Goal: Feedback & Contribution: Contribute content

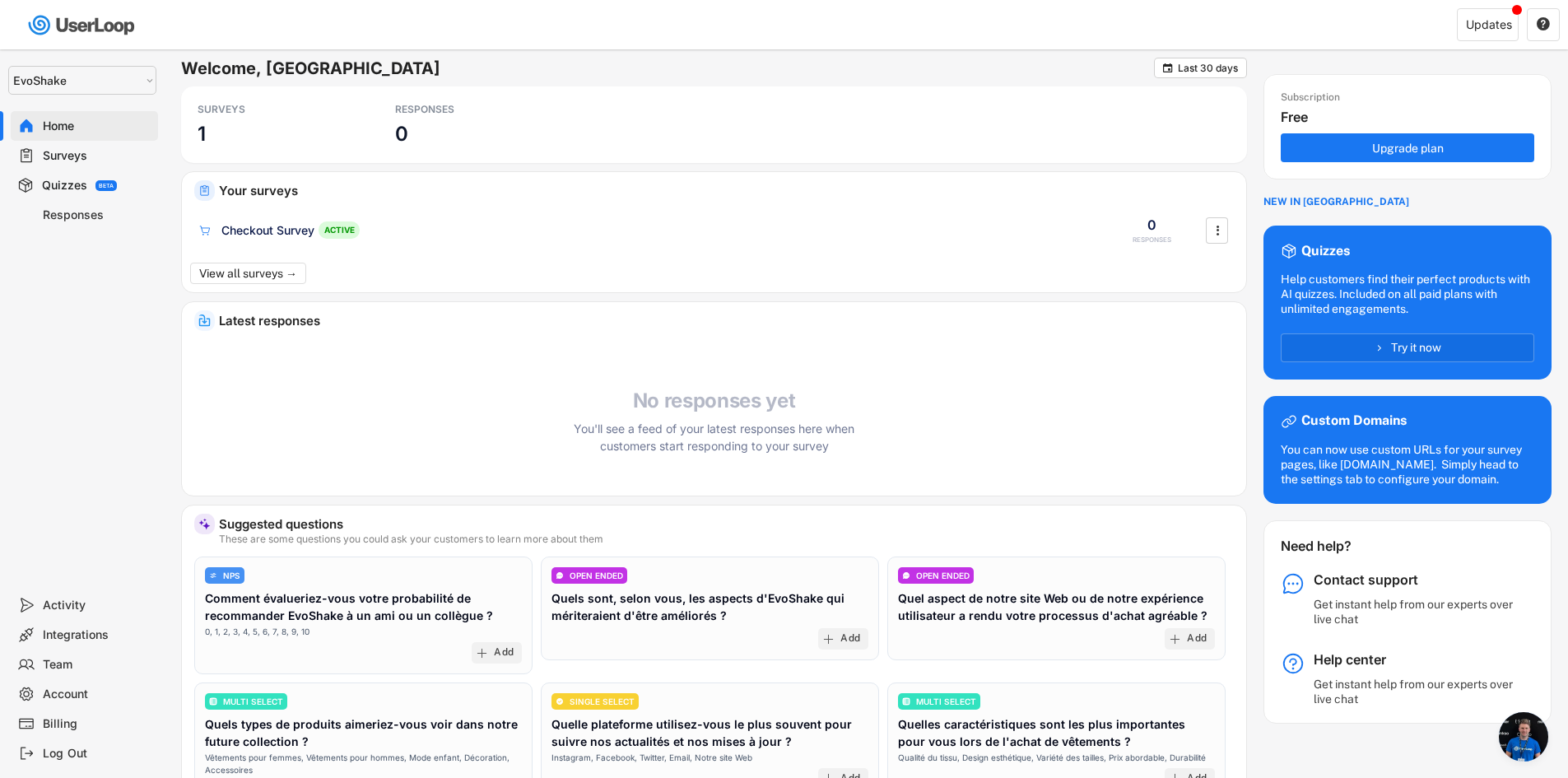
click at [123, 85] on select "Selet a store... EvoShake EvoShake" at bounding box center [82, 80] width 148 height 28
click at [8, 66] on select "Selet a store... EvoShake EvoShake" at bounding box center [82, 80] width 148 height 28
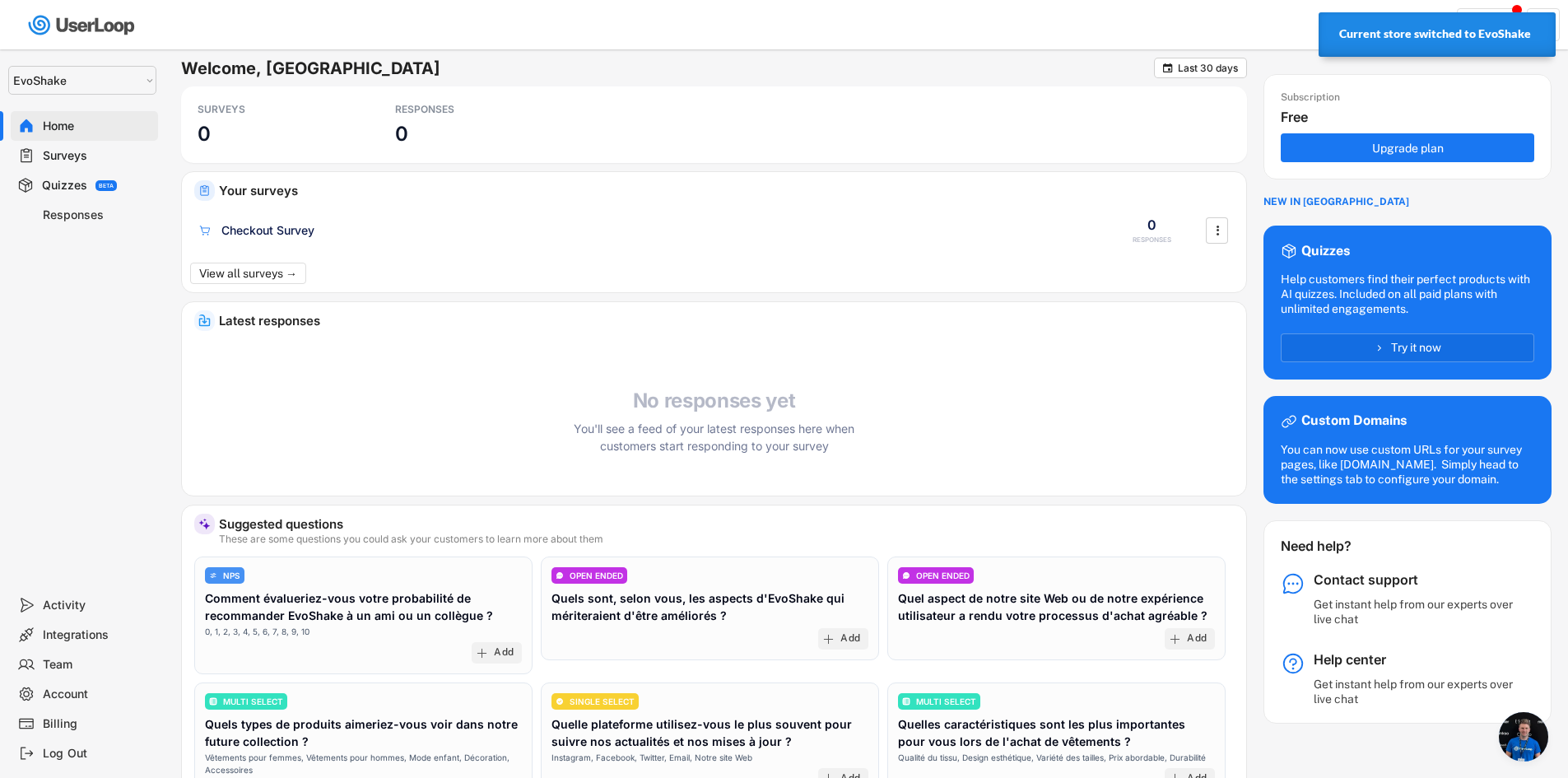
click at [121, 85] on select "Selet a store... EvoShake EvoShake" at bounding box center [82, 80] width 148 height 28
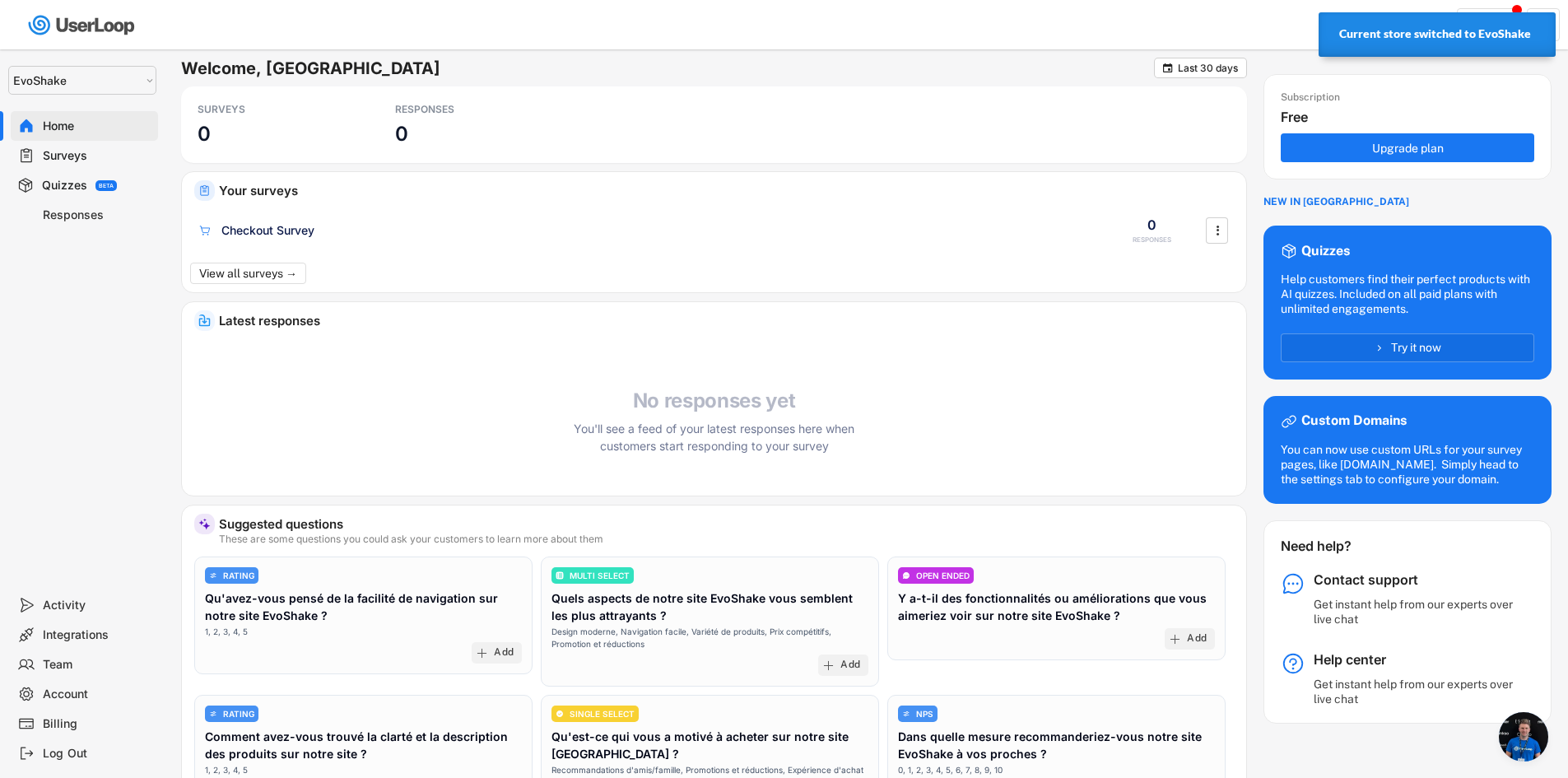
select select ""1348695171700984260__LOOKUP__1757617315911x779366224895568900""
click at [8, 66] on select "Selet a store... EvoShake EvoShake" at bounding box center [82, 80] width 148 height 28
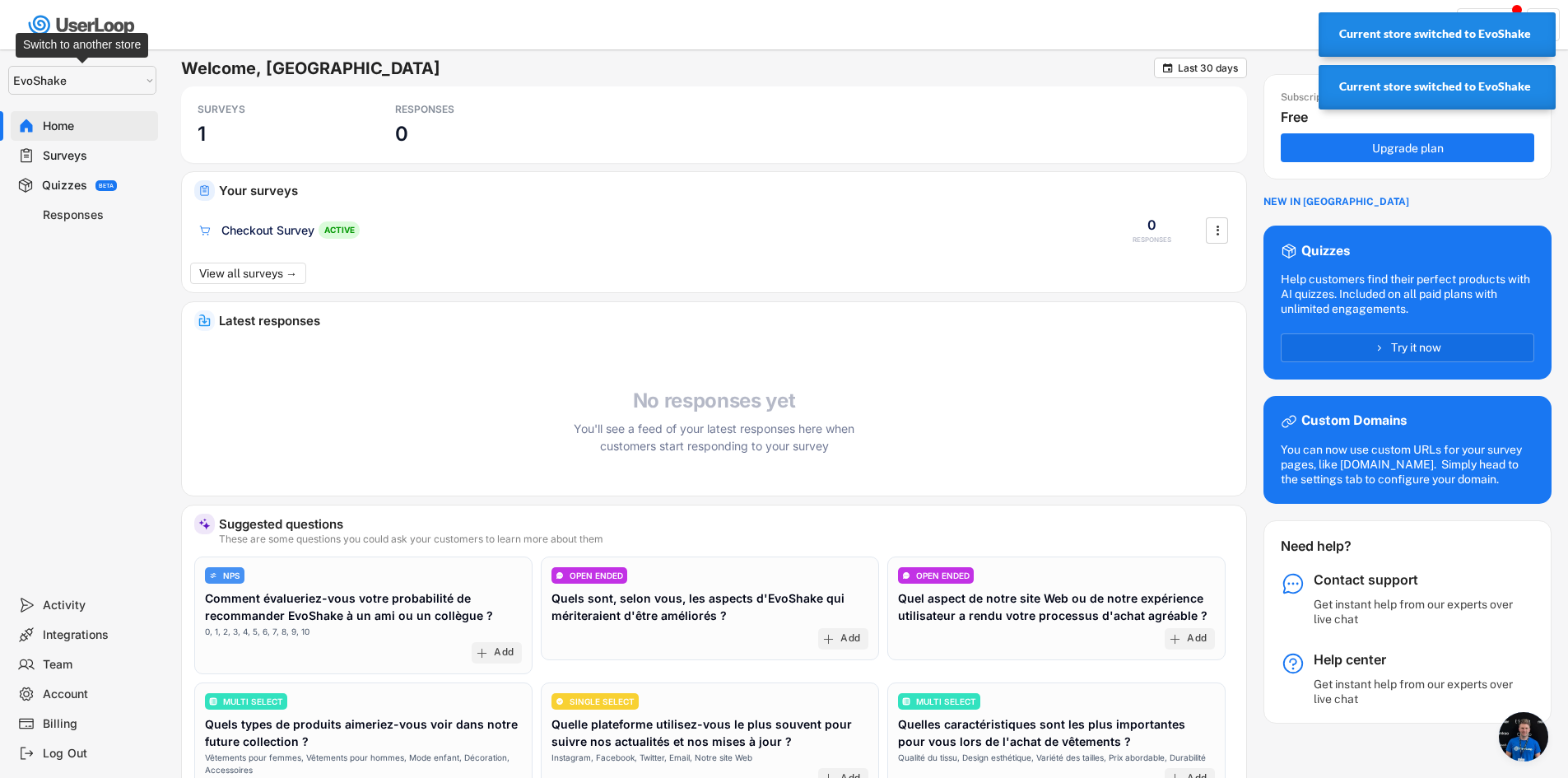
click at [131, 81] on select "Selet a store... EvoShake EvoShake" at bounding box center [82, 80] width 148 height 28
click at [8, 66] on select "Selet a store... EvoShake EvoShake" at bounding box center [82, 80] width 148 height 28
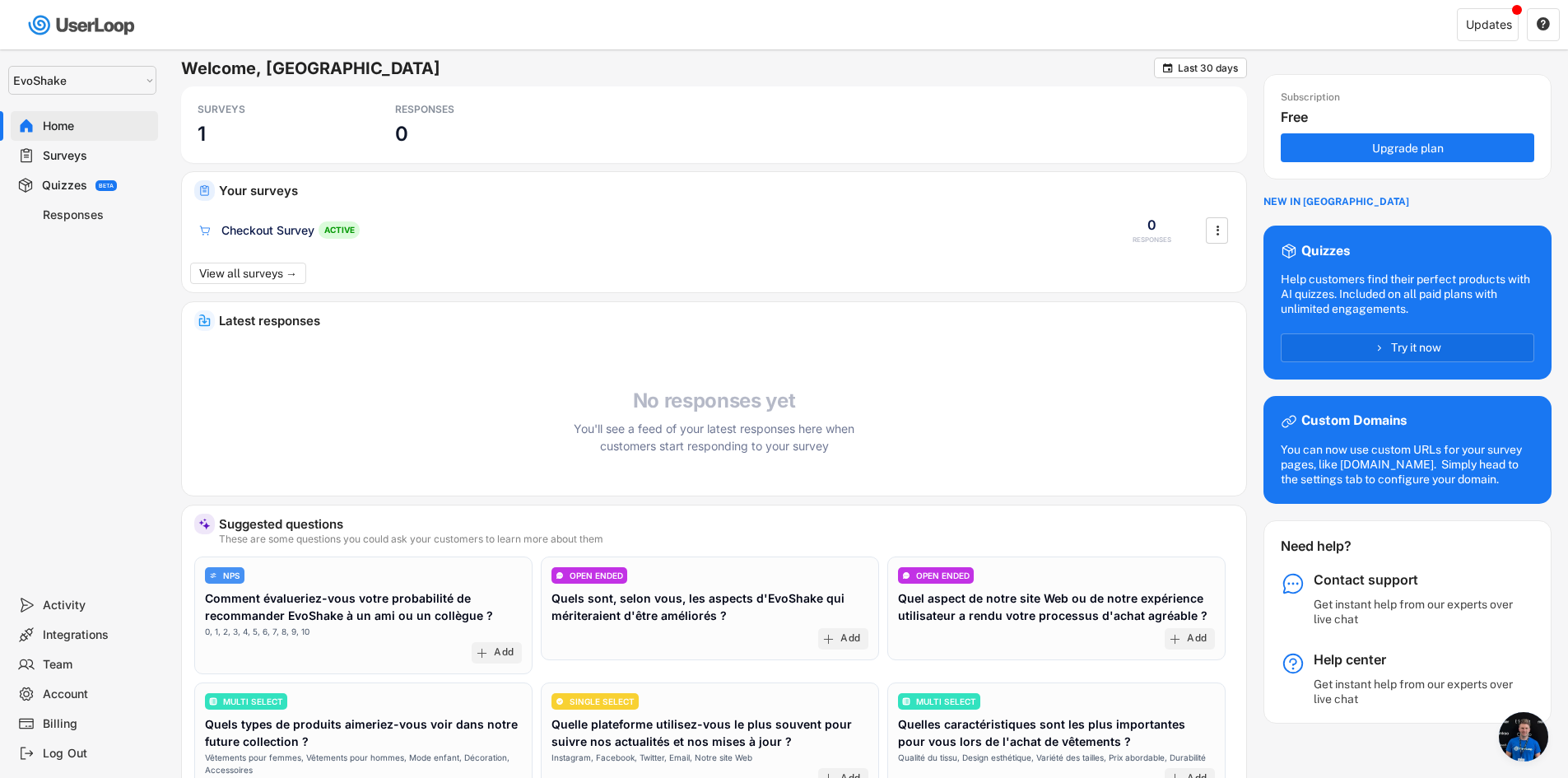
click at [301, 203] on div "Your surveys Checkout Survey ACTIVE 0 RESPONSES  View all surveys →" at bounding box center [713, 232] width 1064 height 121
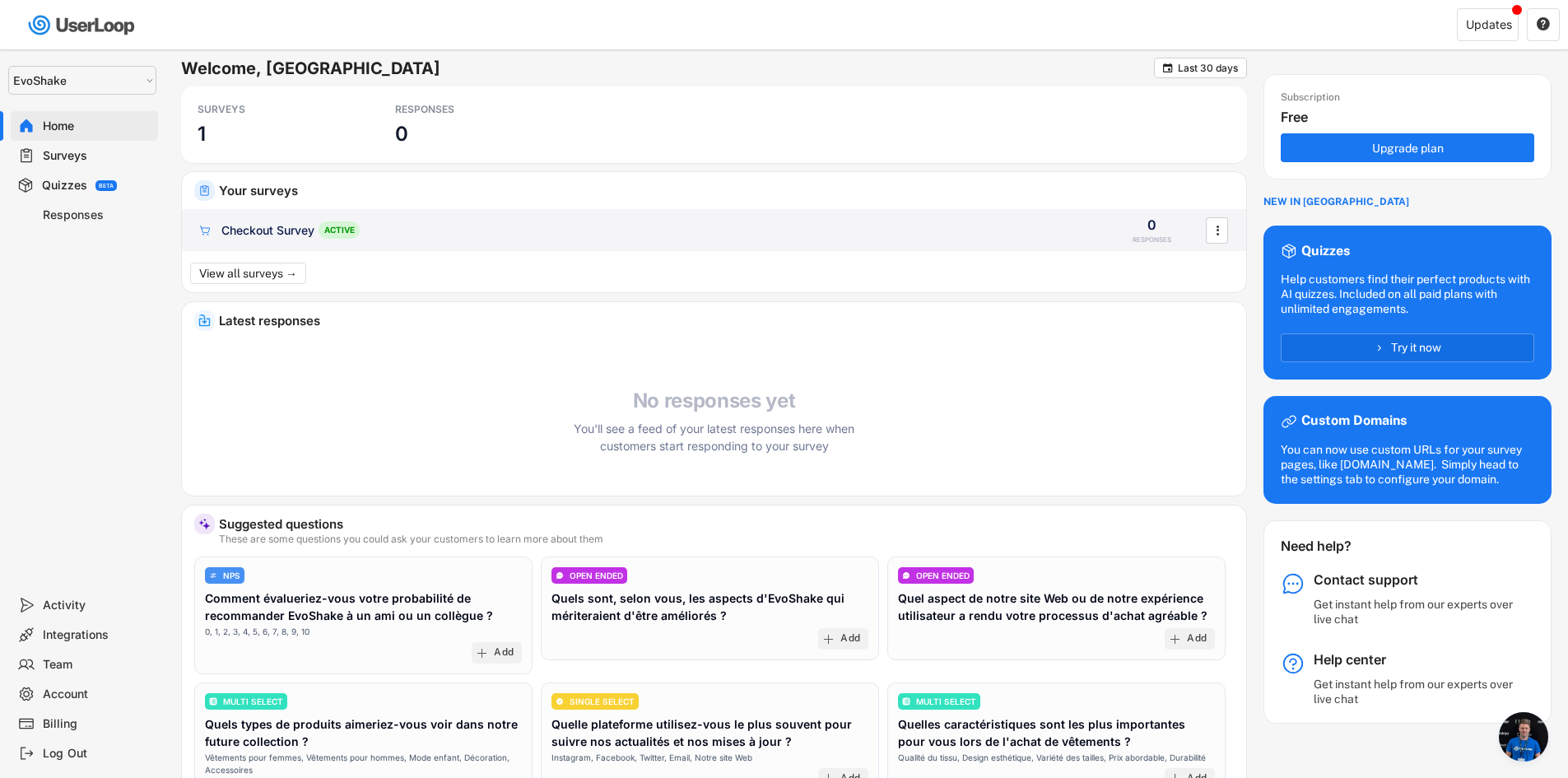
click at [292, 238] on div "Checkout Survey" at bounding box center [267, 230] width 93 height 17
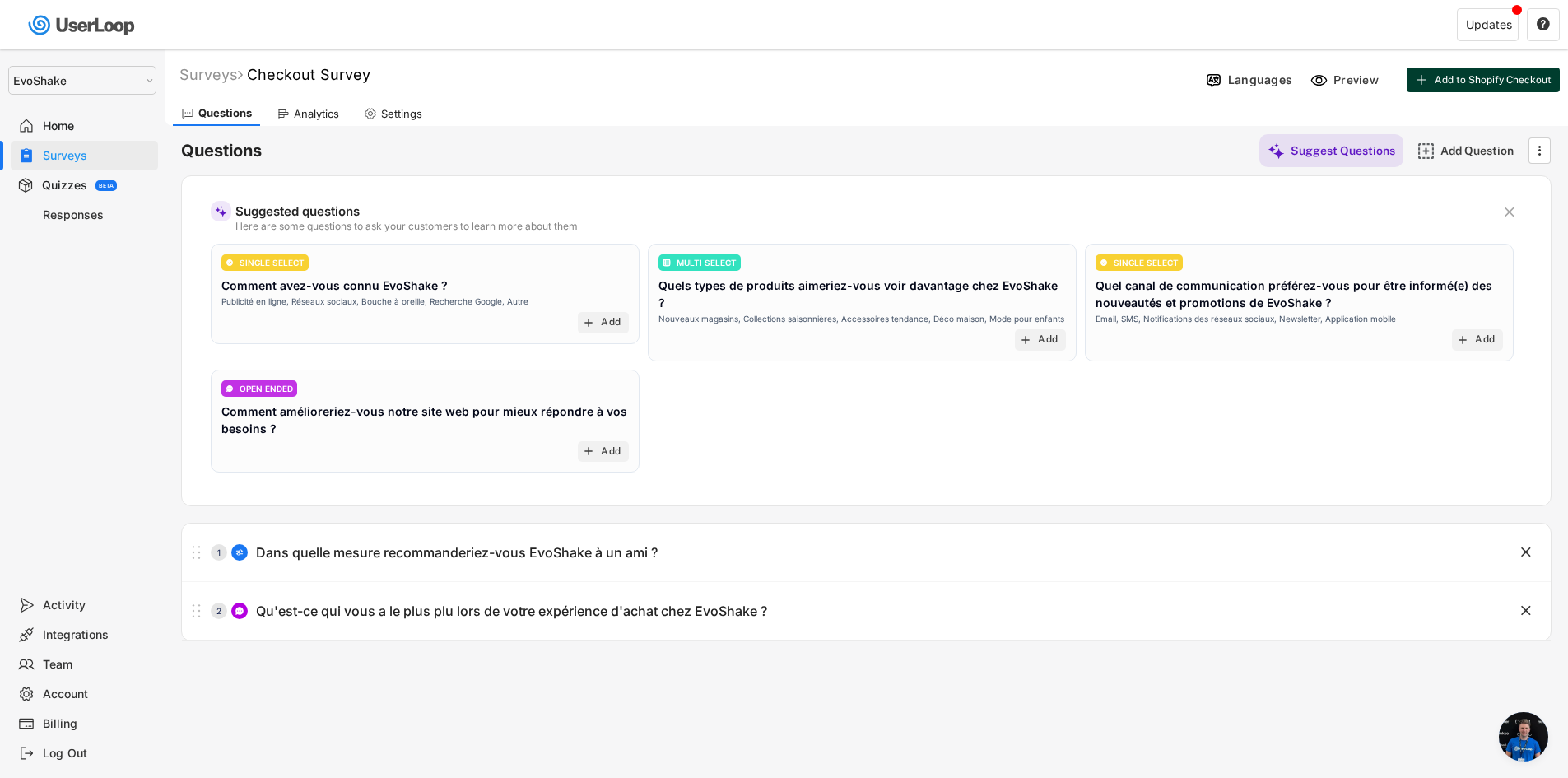
click at [1475, 85] on button "Add to Shopify Checkout" at bounding box center [1483, 80] width 153 height 24
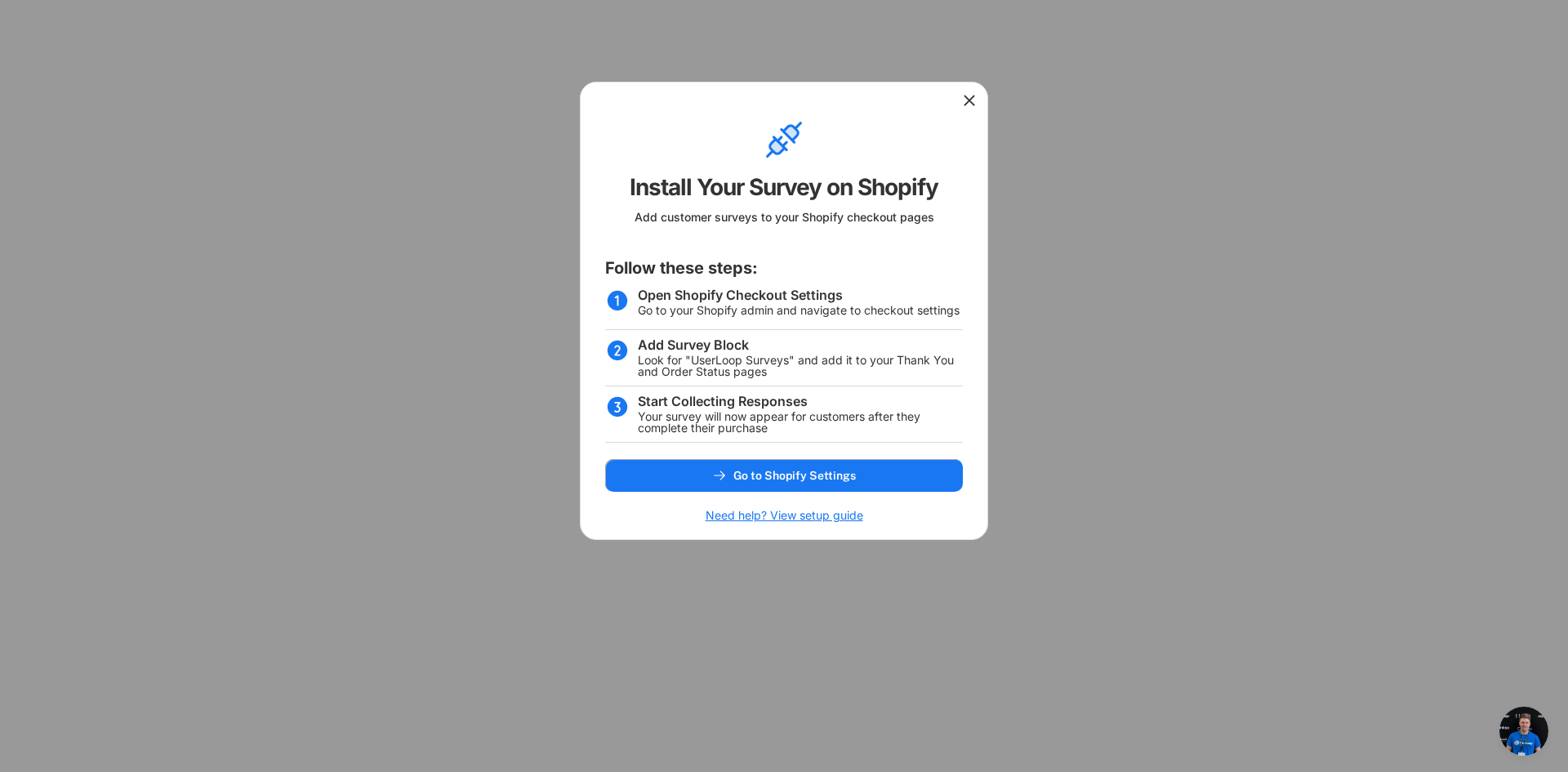
click at [973, 109] on div at bounding box center [784, 98] width 407 height 32
click at [970, 101] on use at bounding box center [969, 101] width 17 height 17
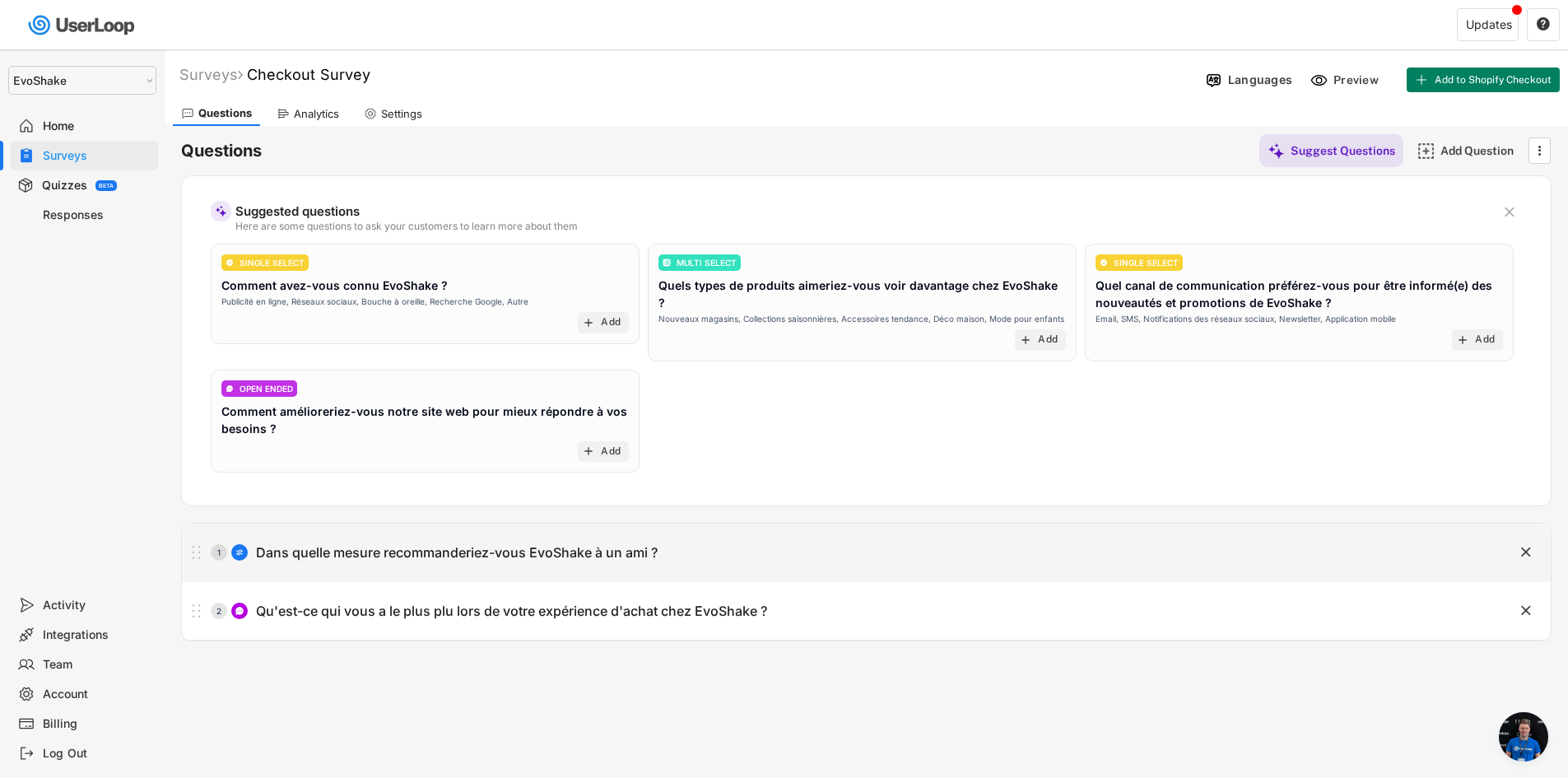
click at [548, 567] on div "1 Dans quelle mesure recommanderiez-vous EvoShake à un ami ?" at bounding box center [825, 552] width 1287 height 33
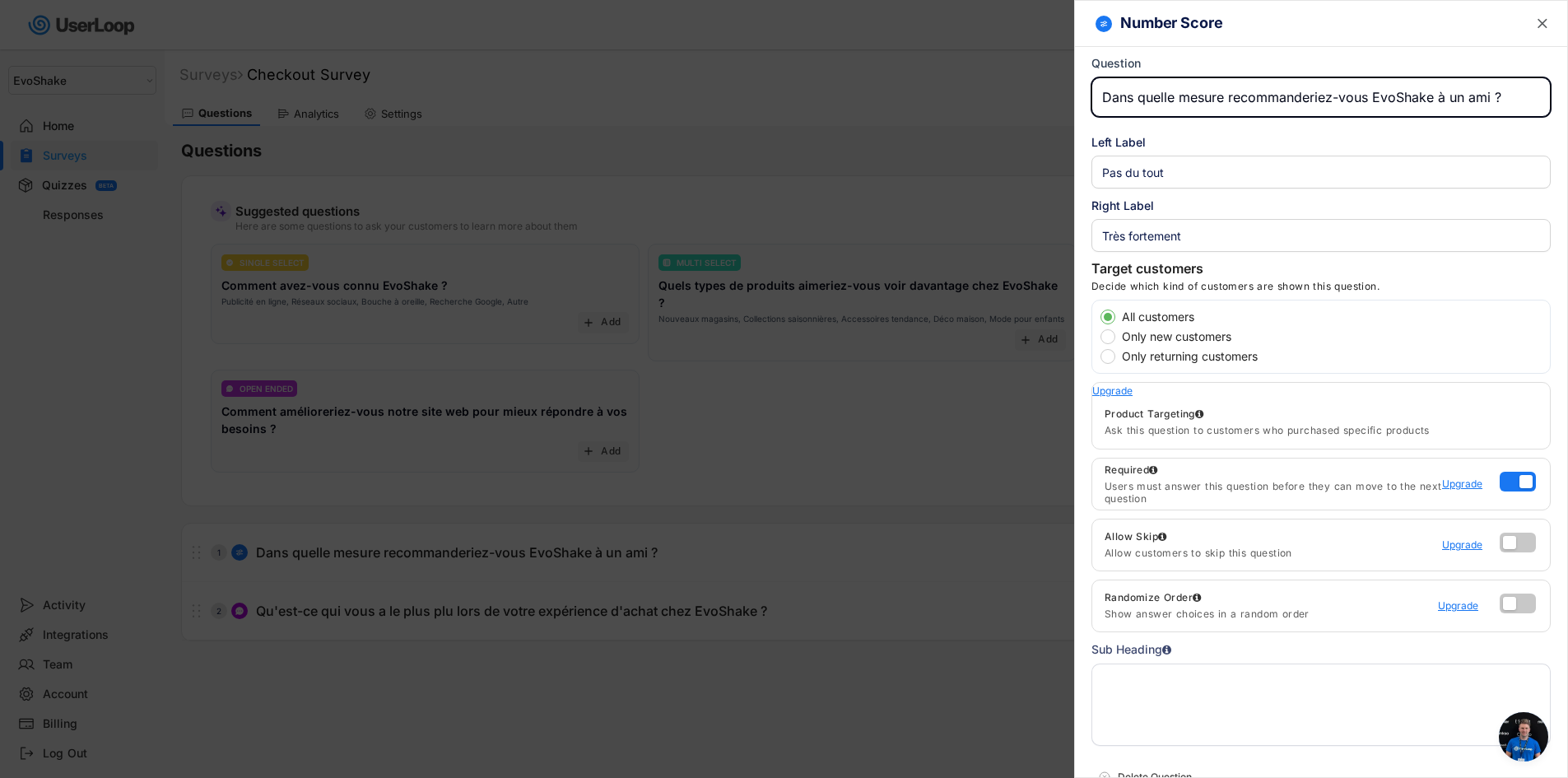
click at [1202, 223] on input "input" at bounding box center [1321, 235] width 460 height 33
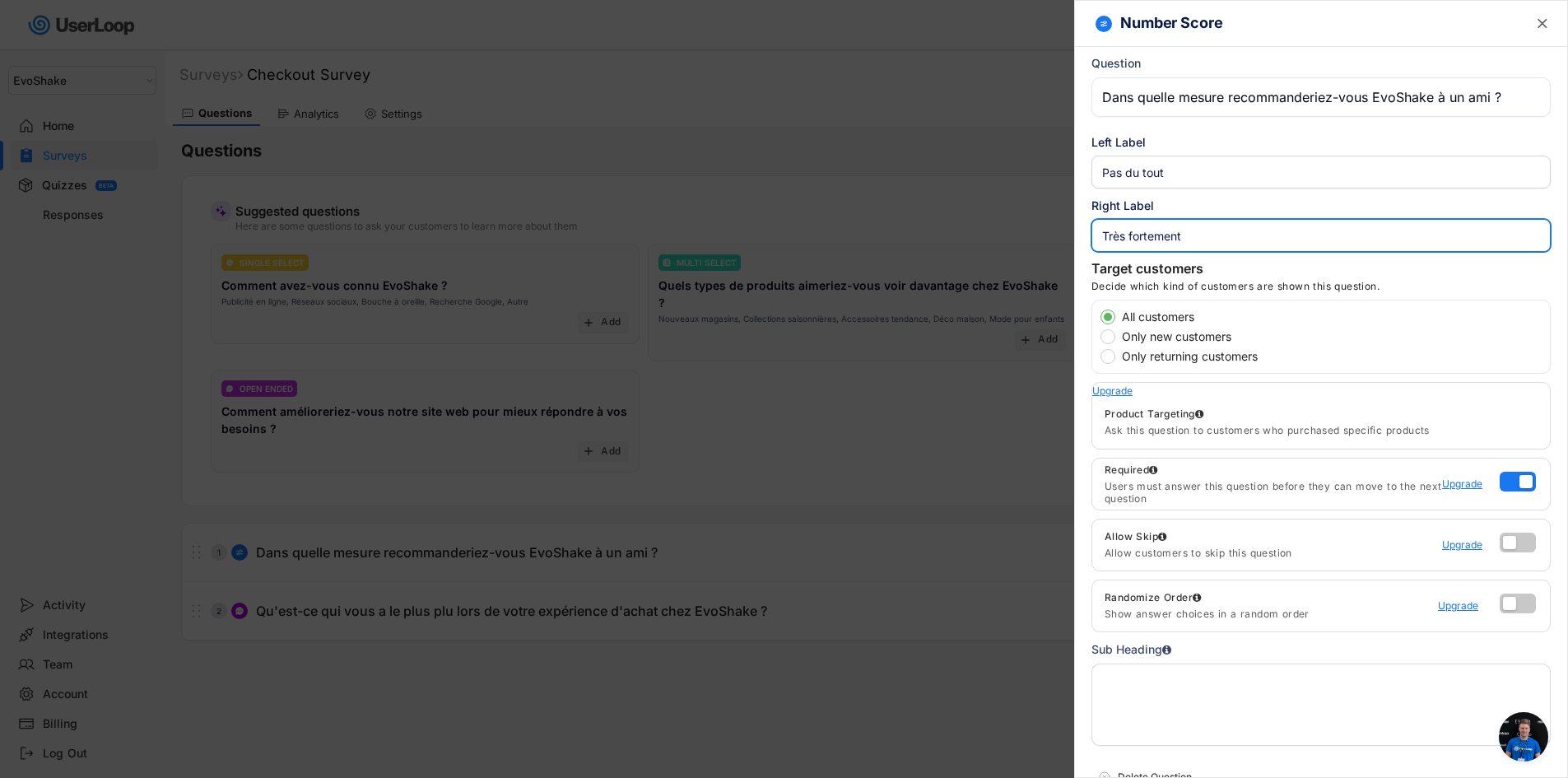
click at [1195, 199] on div "Right Label" at bounding box center [1321, 205] width 460 height 18
click at [1201, 127] on div "Left Label Right Label" at bounding box center [1321, 188] width 460 height 126
click at [1200, 127] on div "Left Label Right Label" at bounding box center [1321, 188] width 460 height 126
click at [1157, 145] on div "Left Label" at bounding box center [1321, 142] width 460 height 18
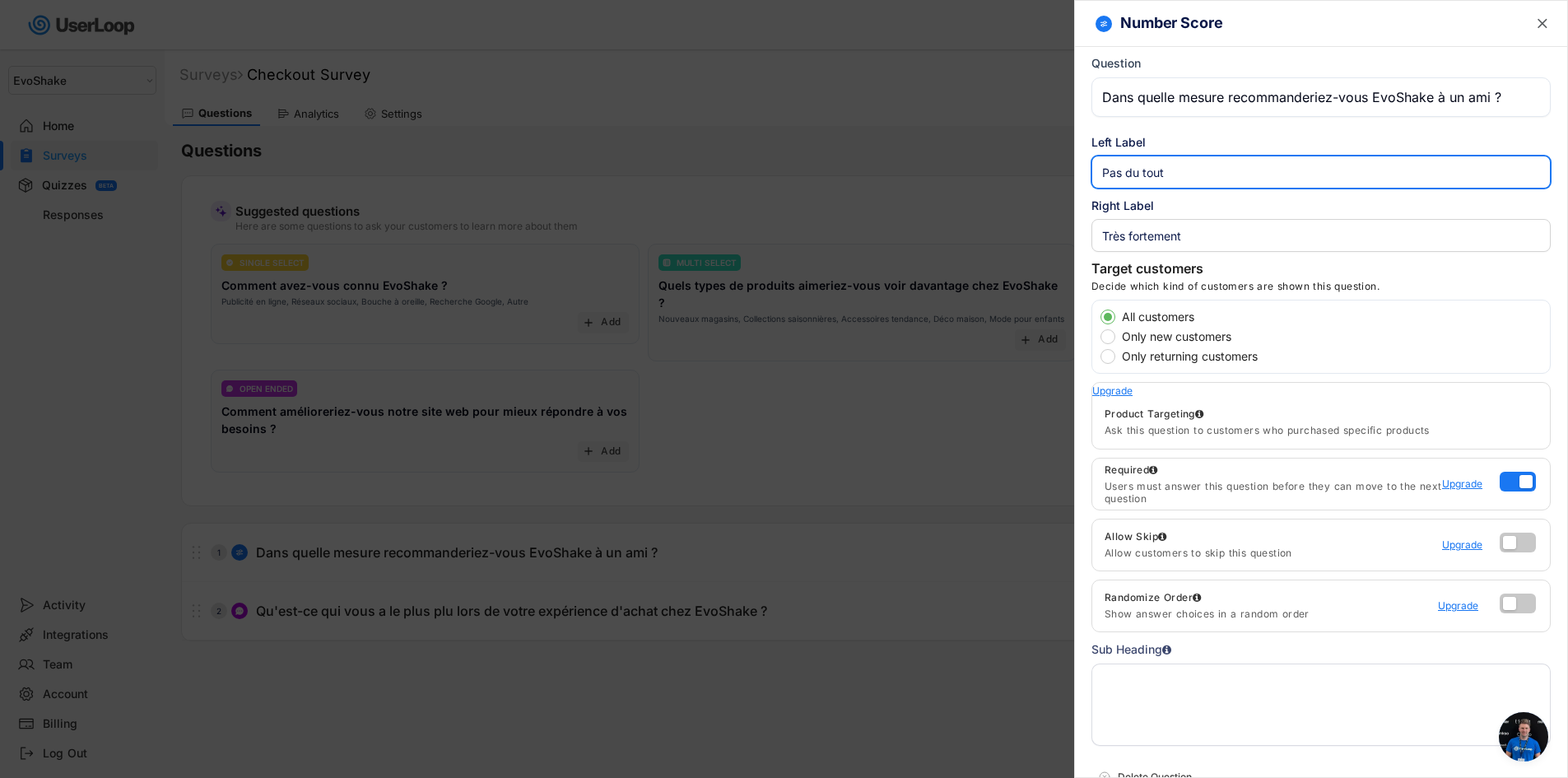
click at [1182, 177] on input "input" at bounding box center [1321, 172] width 460 height 33
click at [1200, 133] on div "Left Label" at bounding box center [1321, 142] width 460 height 18
click at [1128, 130] on div "Left Label Right Label" at bounding box center [1321, 188] width 460 height 126
click at [940, 75] on div at bounding box center [784, 389] width 1568 height 778
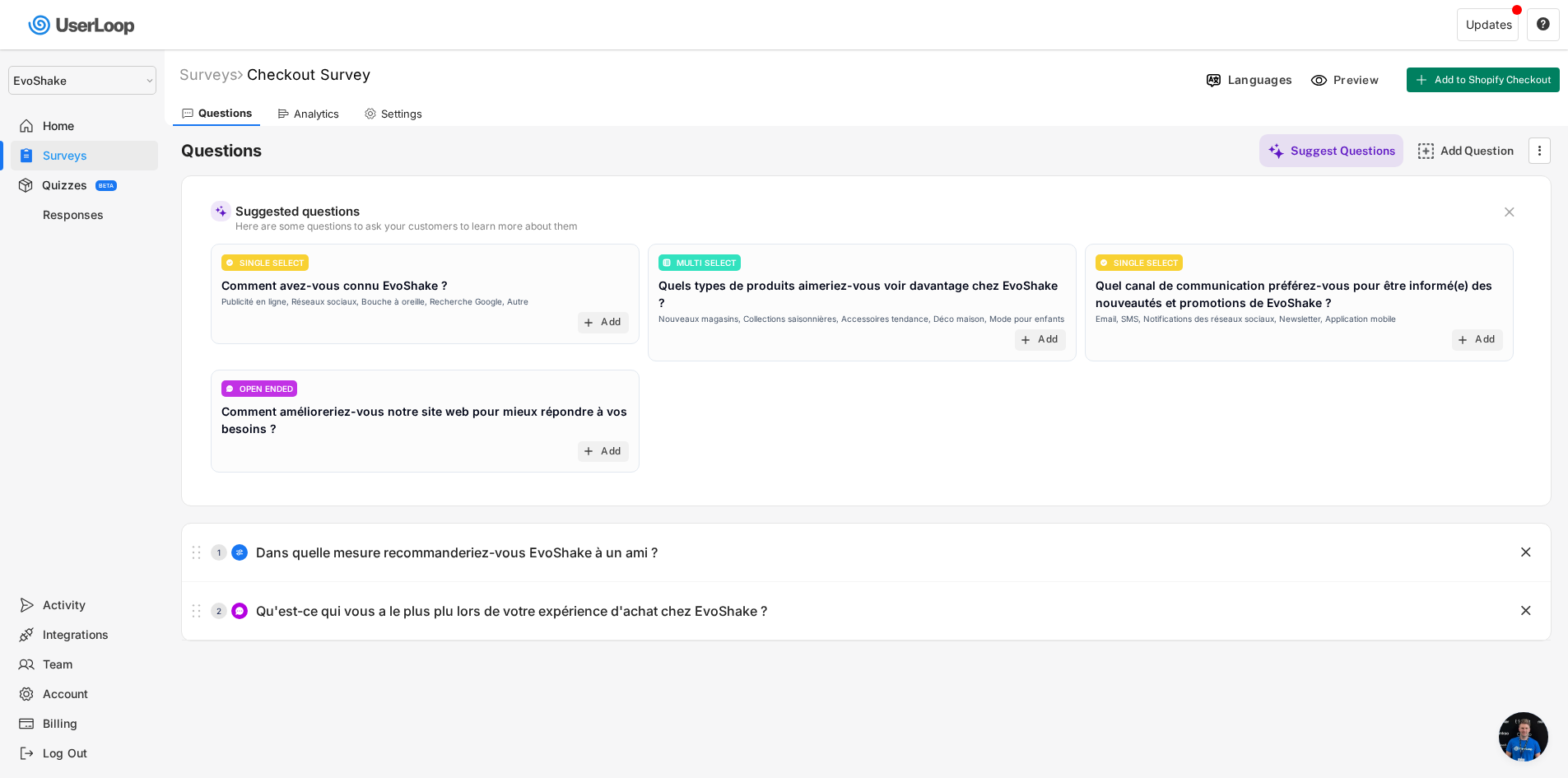
click at [309, 107] on div "Analytics" at bounding box center [316, 114] width 45 height 14
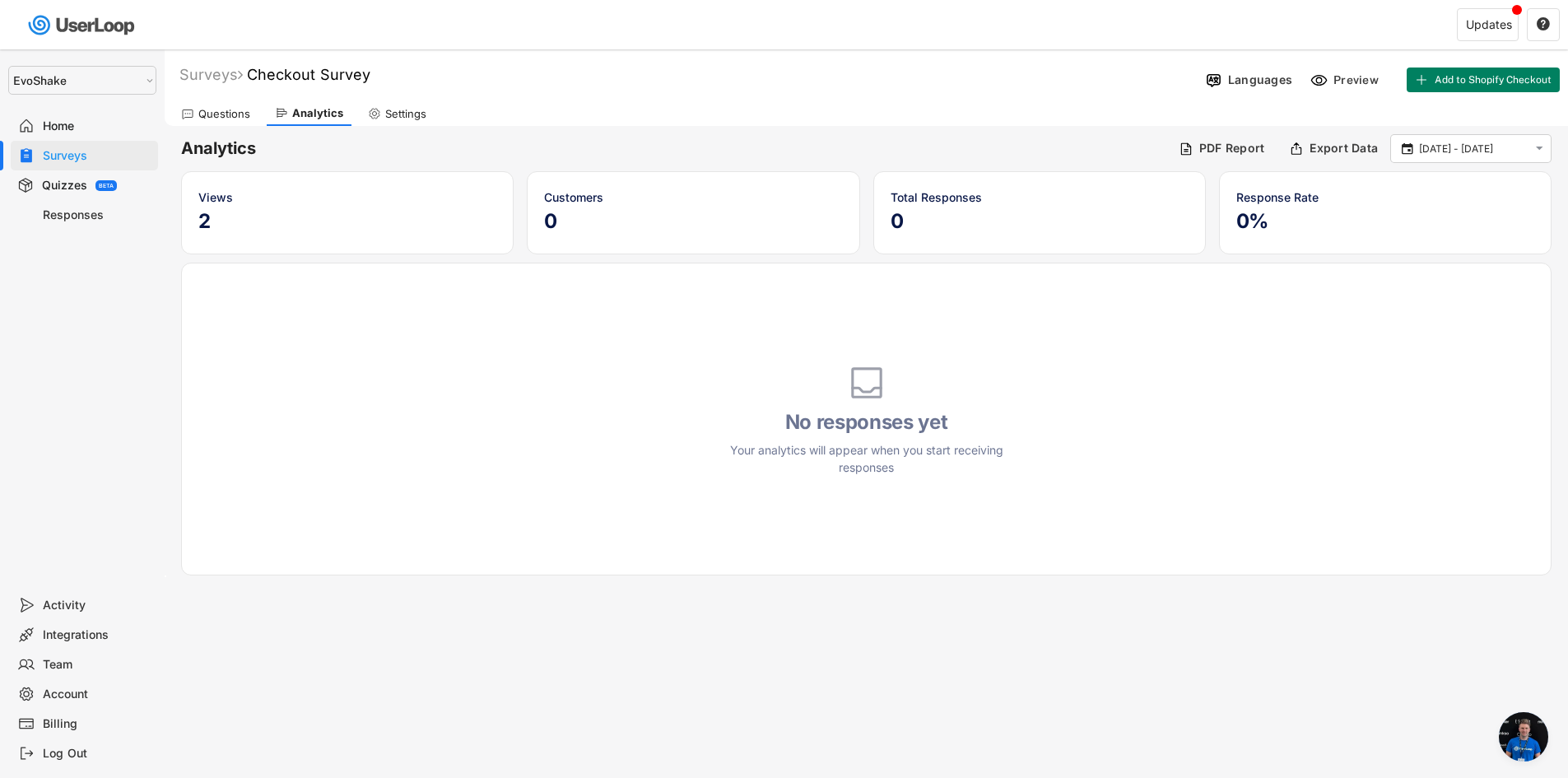
click at [239, 101] on div "Questions" at bounding box center [215, 113] width 85 height 24
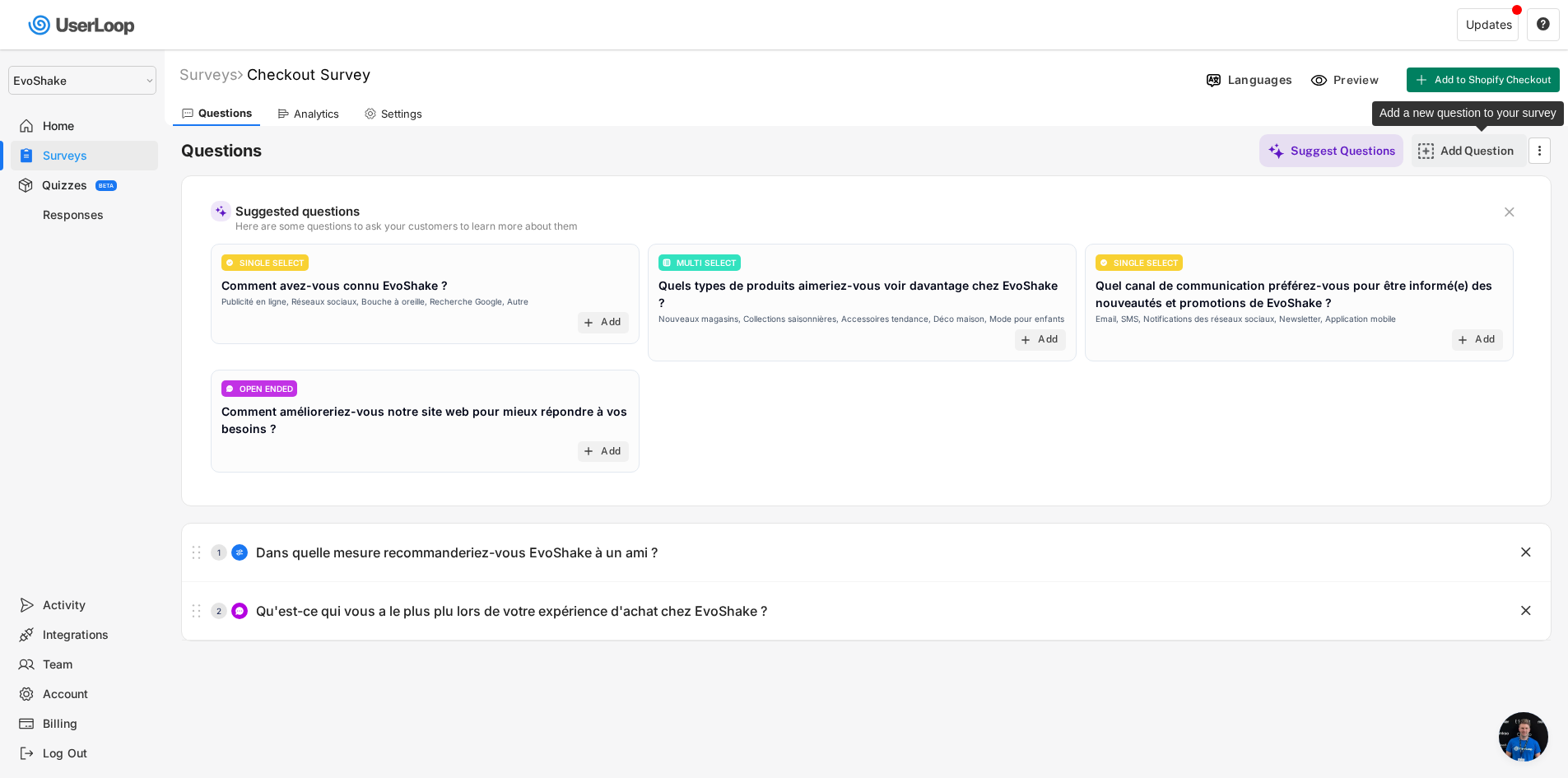
click at [1478, 161] on div "Add Question" at bounding box center [1482, 150] width 82 height 33
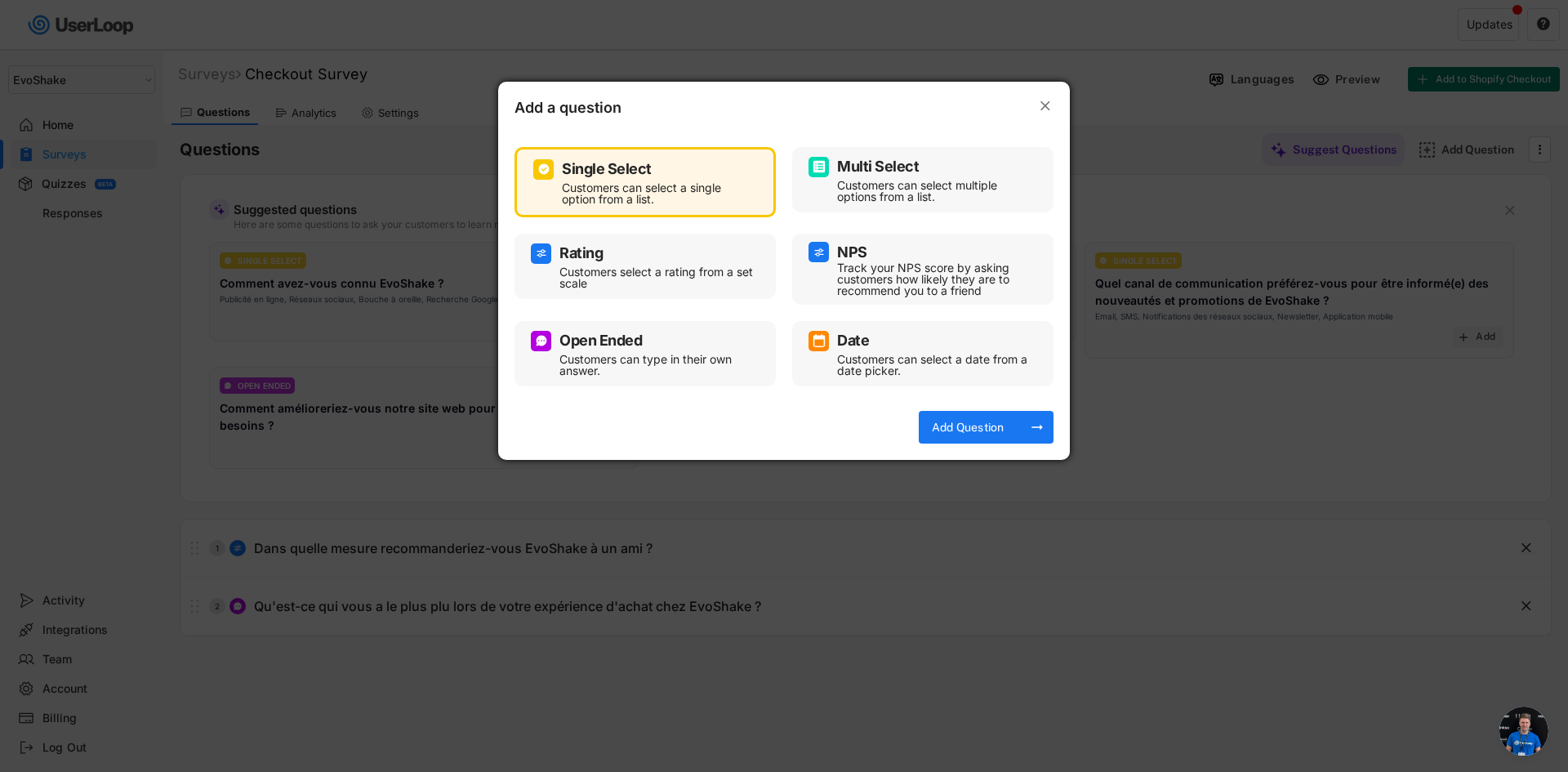
click at [659, 264] on div "Rating Customers select a rating from a set scale" at bounding box center [644, 266] width 228 height 49
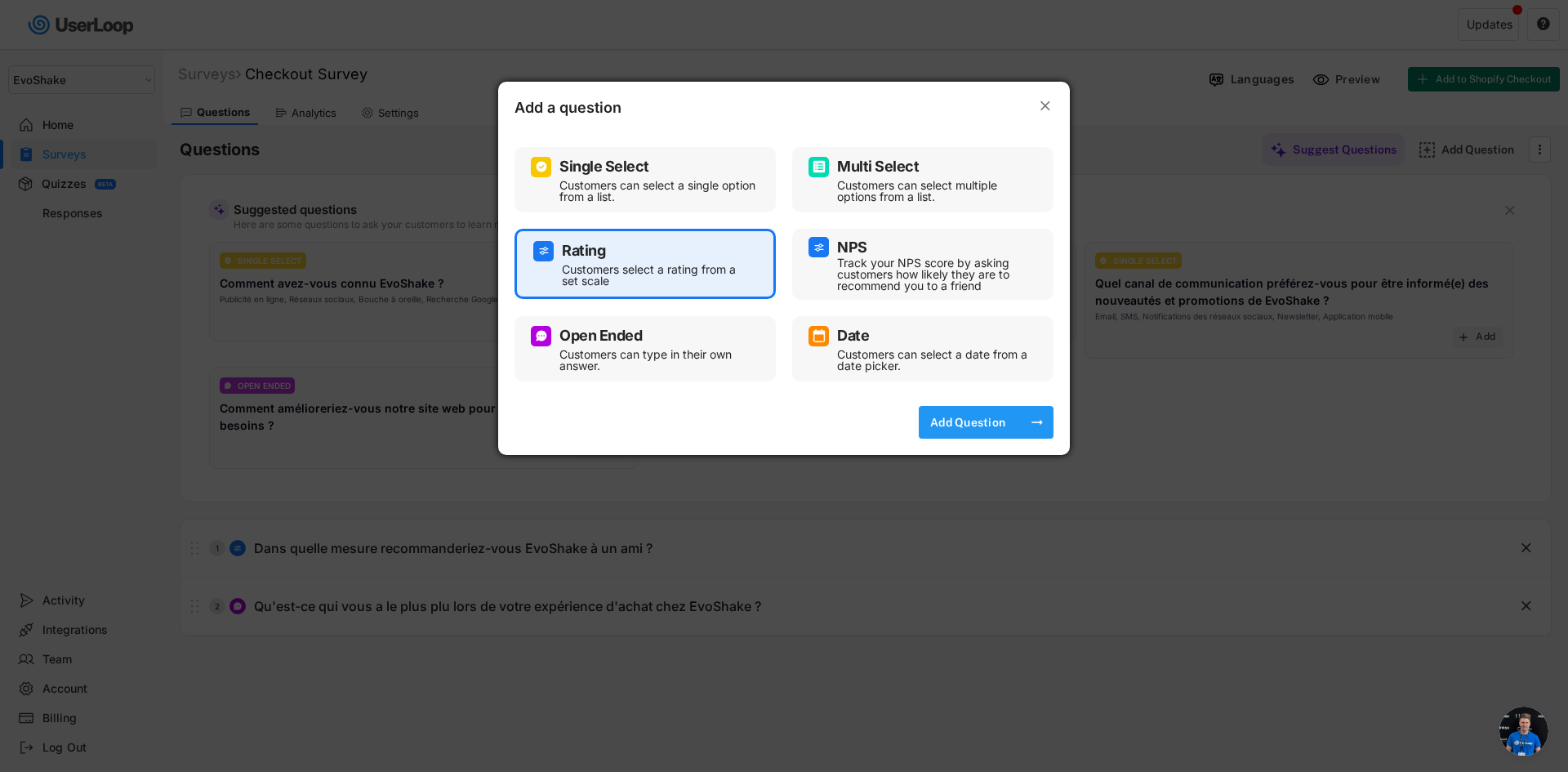
click at [984, 416] on div "Add Question" at bounding box center [968, 422] width 81 height 15
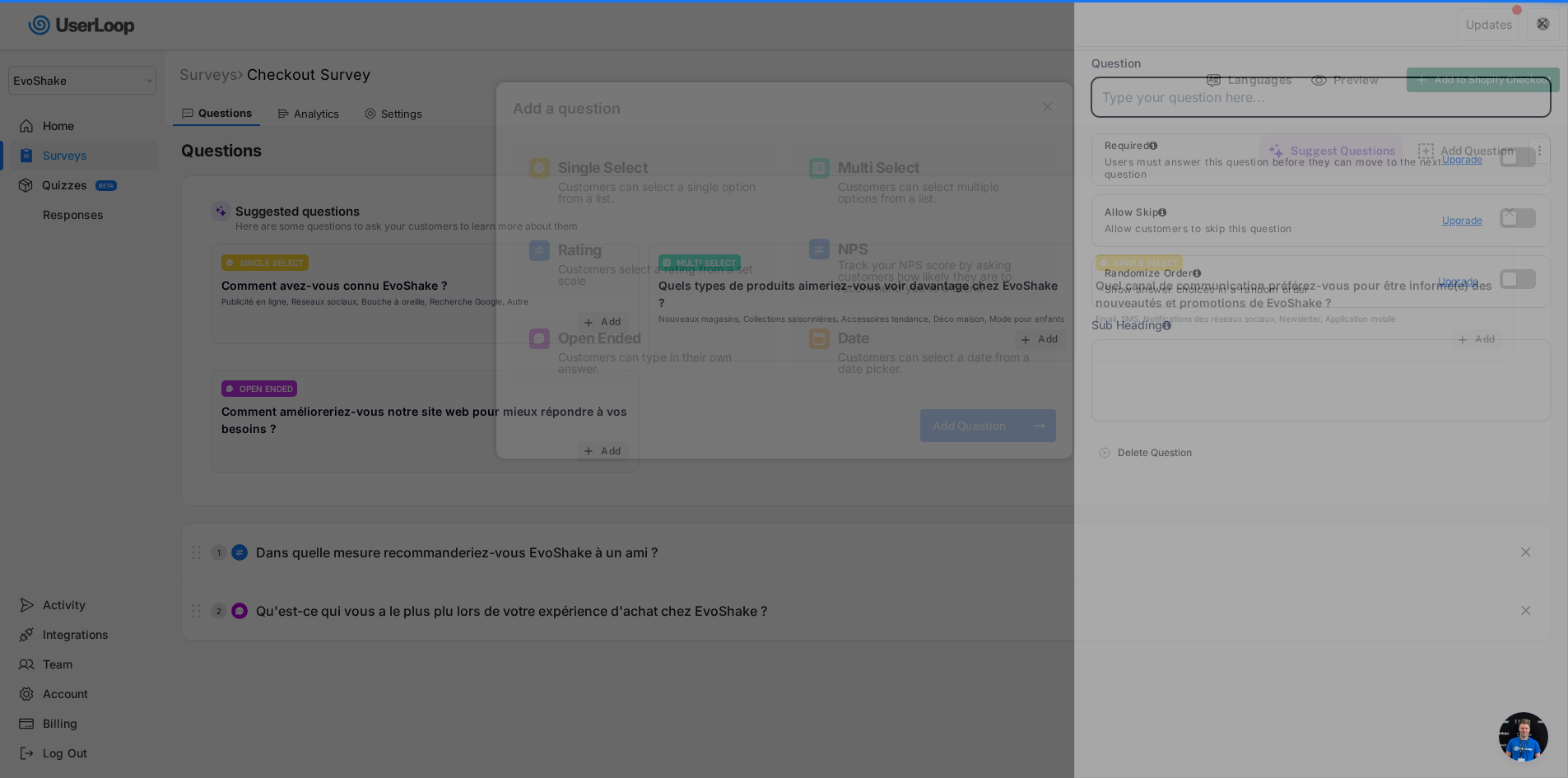
select select ""1_10""
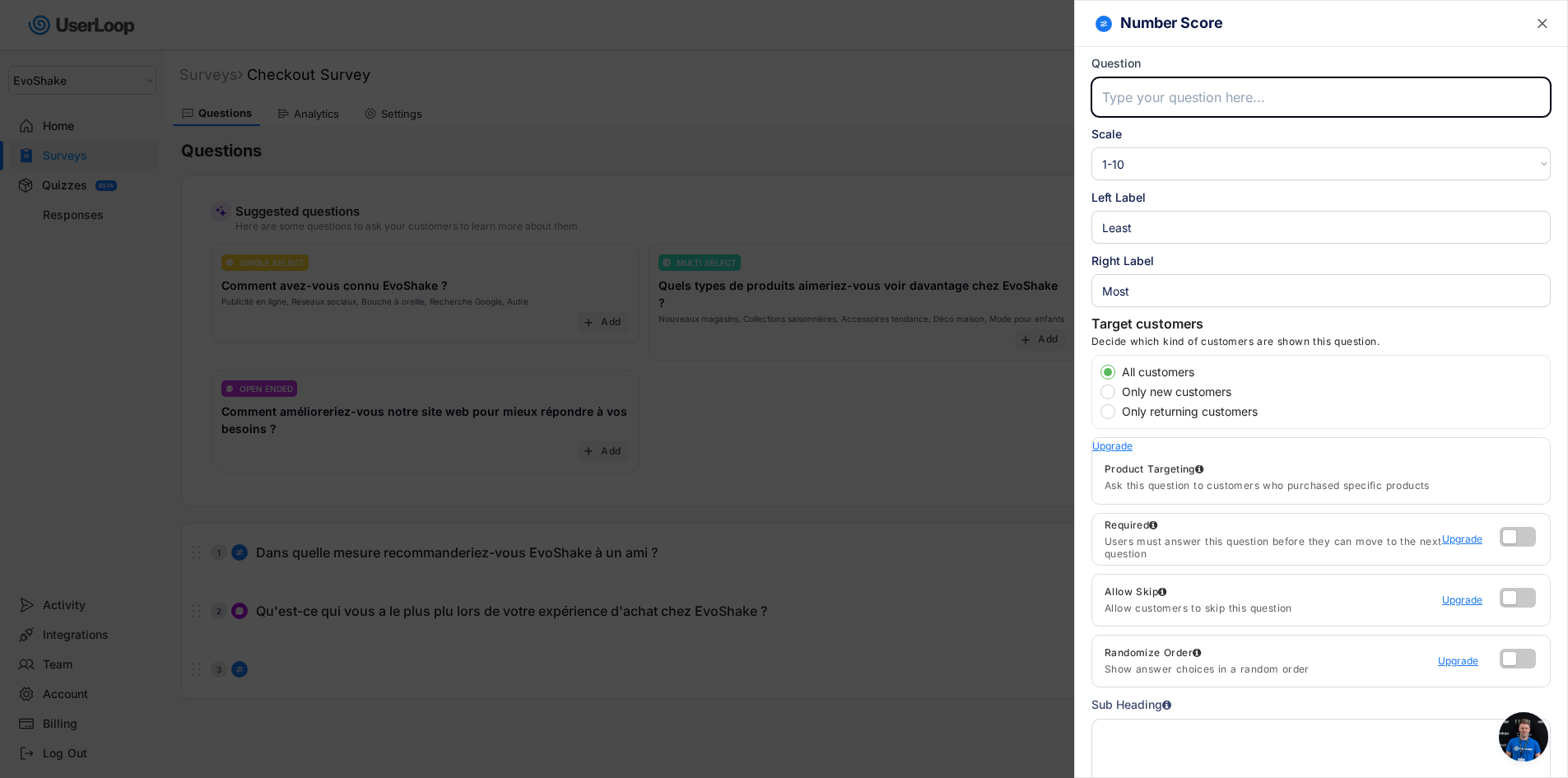
click at [1138, 104] on input "input" at bounding box center [1321, 96] width 460 height 39
click at [1343, 100] on input "input" at bounding box center [1321, 96] width 460 height 39
click at [1339, 100] on input "input" at bounding box center [1321, 96] width 460 height 39
drag, startPoint x: 1376, startPoint y: 100, endPoint x: 1394, endPoint y: 102, distance: 18.1
click at [1377, 100] on input "input" at bounding box center [1321, 96] width 460 height 39
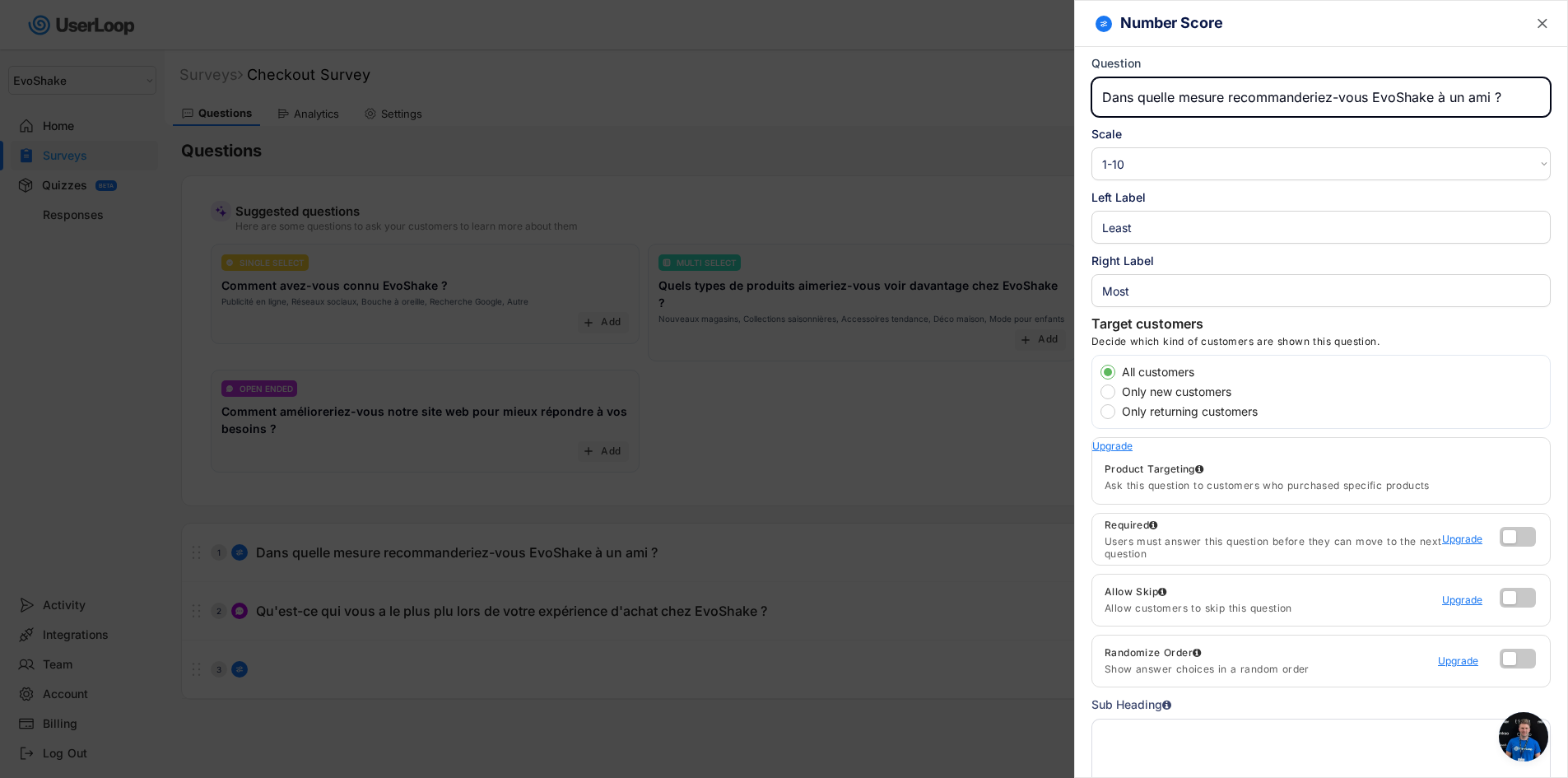
type input "Dans quelle mesure recommanderiez-vous EvoShake à un ami ?"
click at [1243, 166] on select "1-10 10-1 1-5 5-1" at bounding box center [1321, 163] width 460 height 33
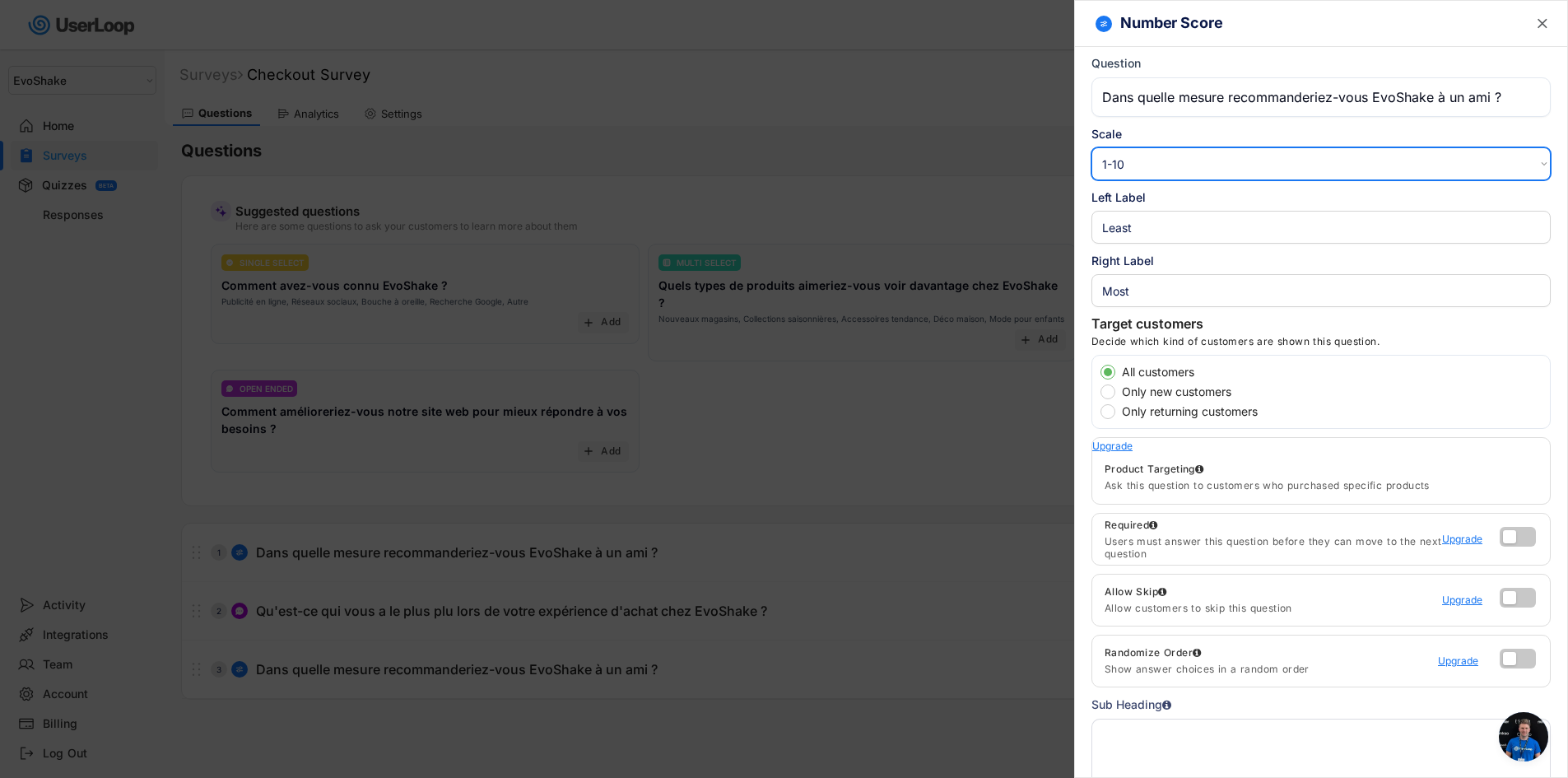
select select ""1_5""
click at [1092, 147] on select "1-10 10-1 1-5 5-1" at bounding box center [1321, 163] width 460 height 33
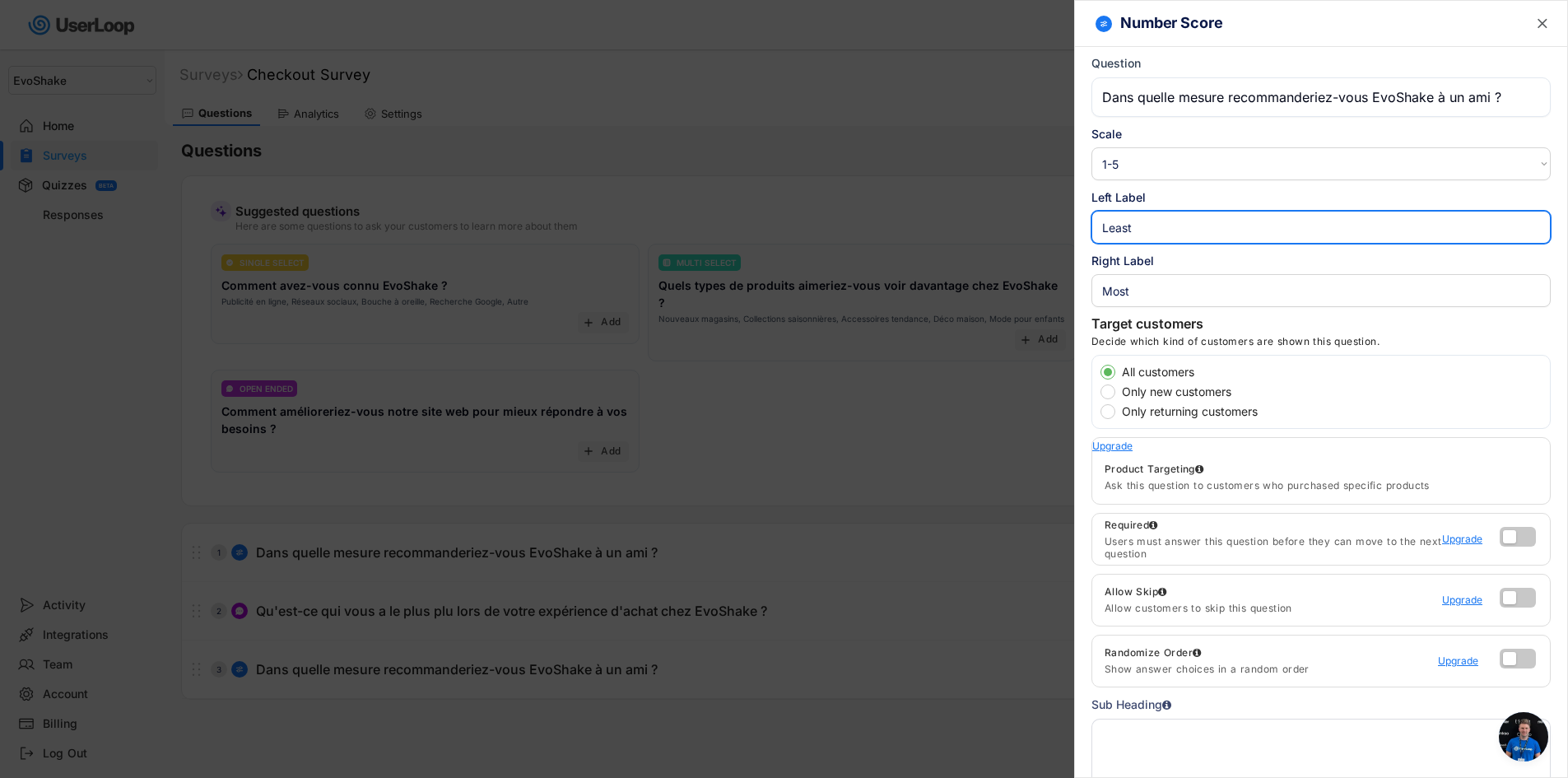
drag, startPoint x: 1158, startPoint y: 222, endPoint x: 1096, endPoint y: 240, distance: 64.6
click at [1096, 240] on input "input" at bounding box center [1321, 227] width 460 height 33
type input "Pas du tout"
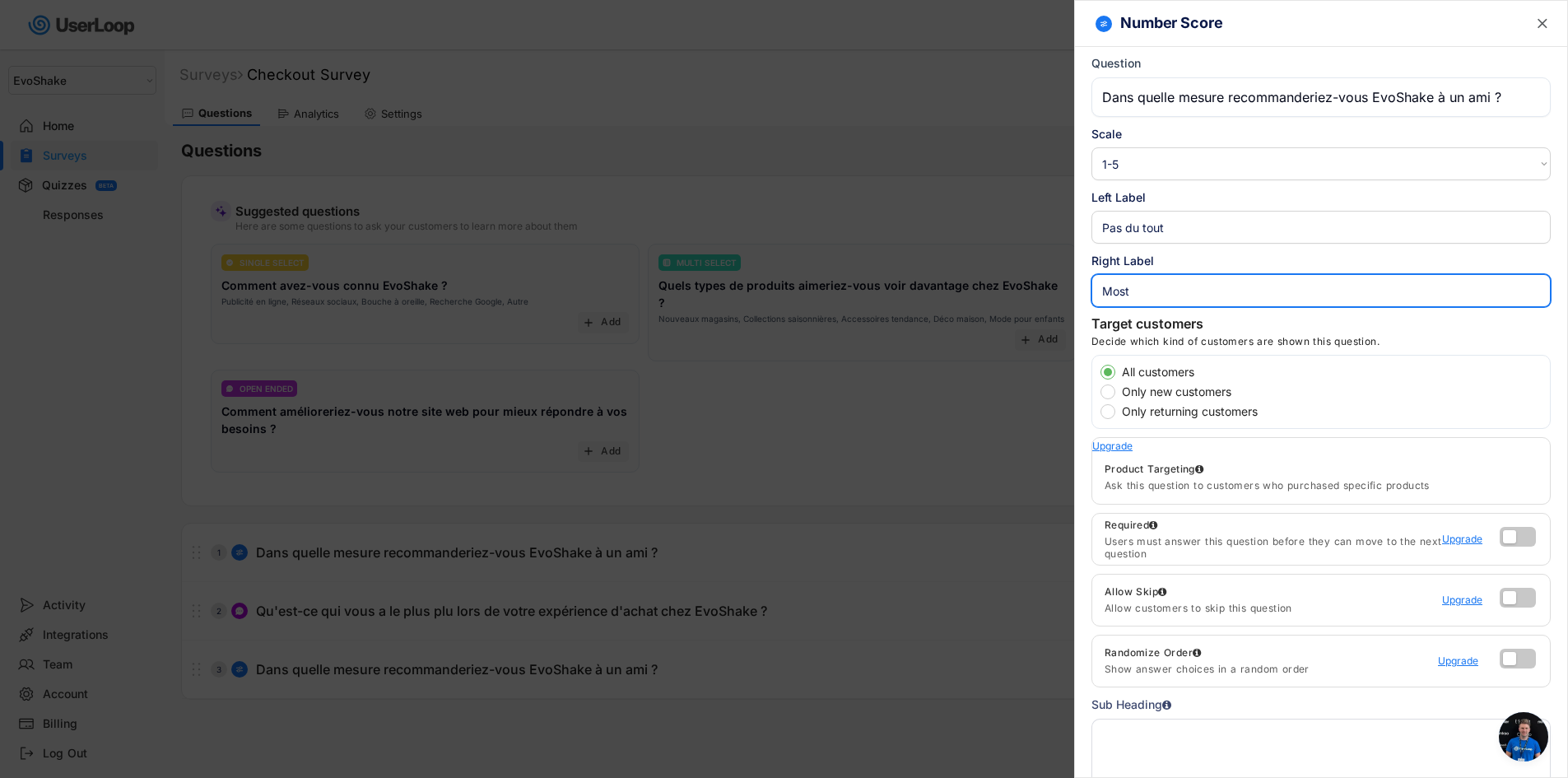
drag, startPoint x: 1151, startPoint y: 287, endPoint x: 1097, endPoint y: 289, distance: 54.0
click at [1097, 289] on input "input" at bounding box center [1321, 290] width 460 height 33
type input "Très fortement"
click at [1236, 315] on div "Number Score  Question Scale 1-10 10-1 1-5 5-1 Left Label Right Label Target c…" at bounding box center [1321, 389] width 494 height 778
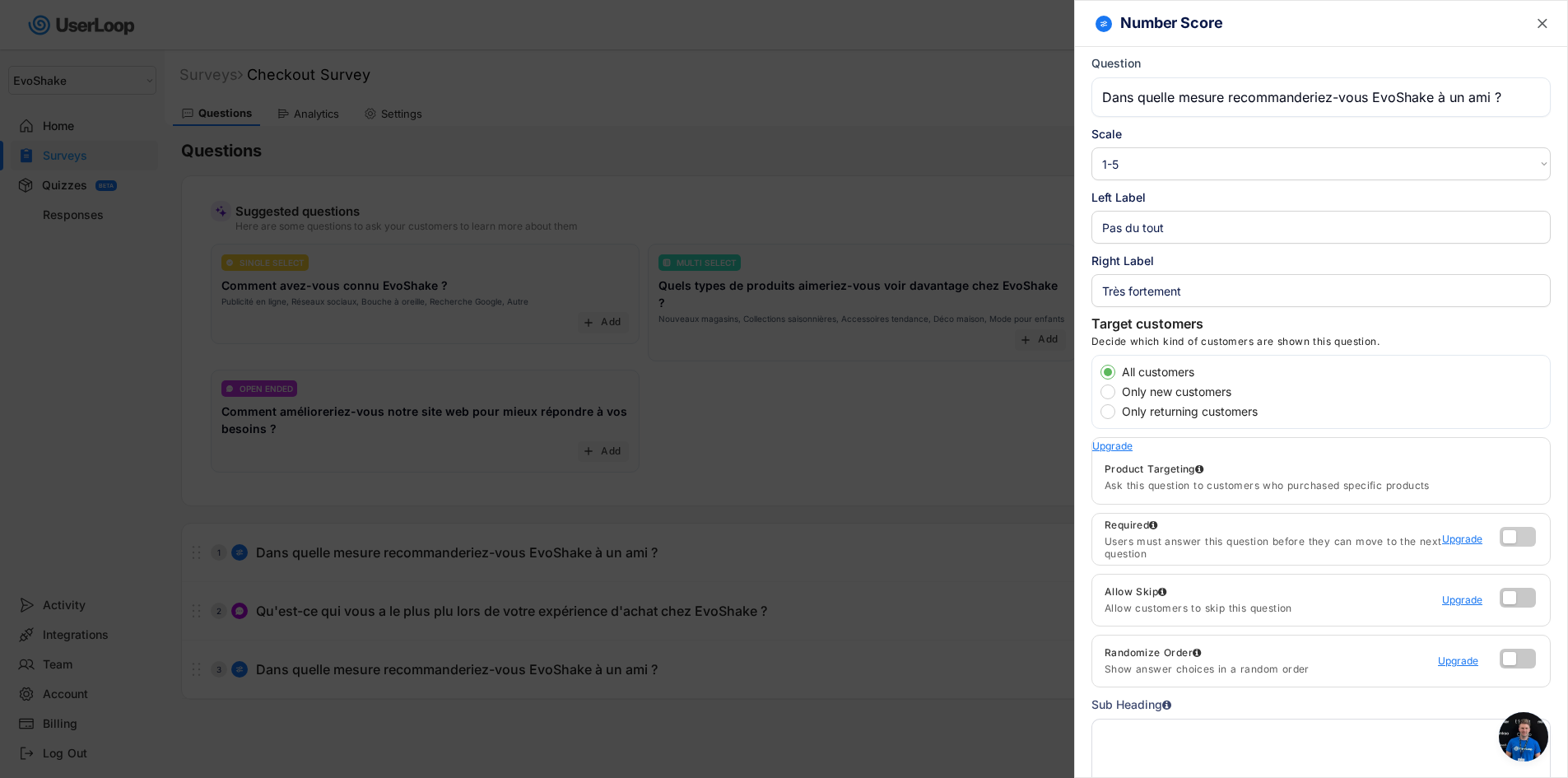
click at [1498, 541] on label at bounding box center [1514, 533] width 36 height 20
click at [0, 0] on input "checkbox" at bounding box center [0, 0] width 0 height 0
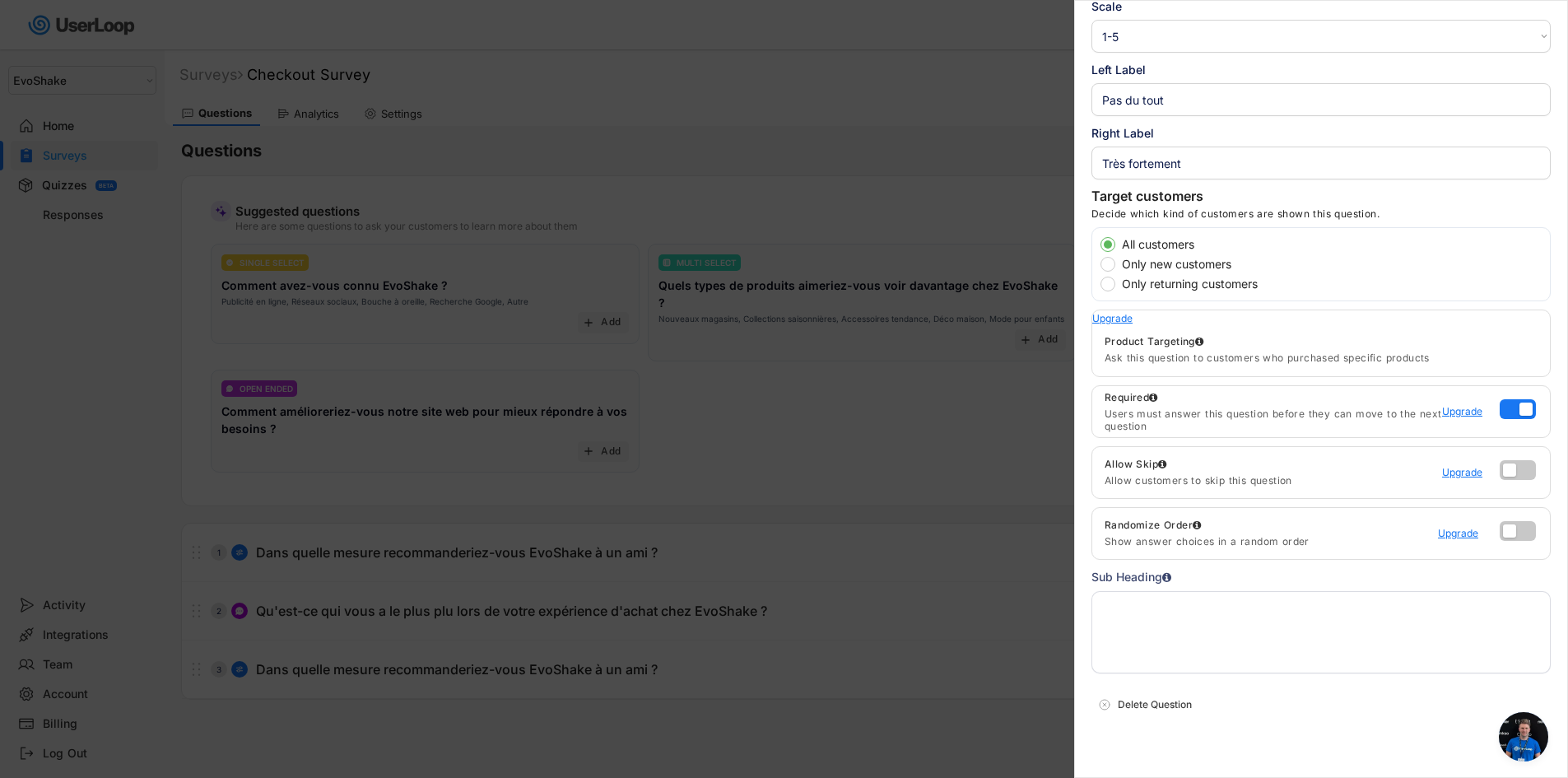
scroll to position [151, 0]
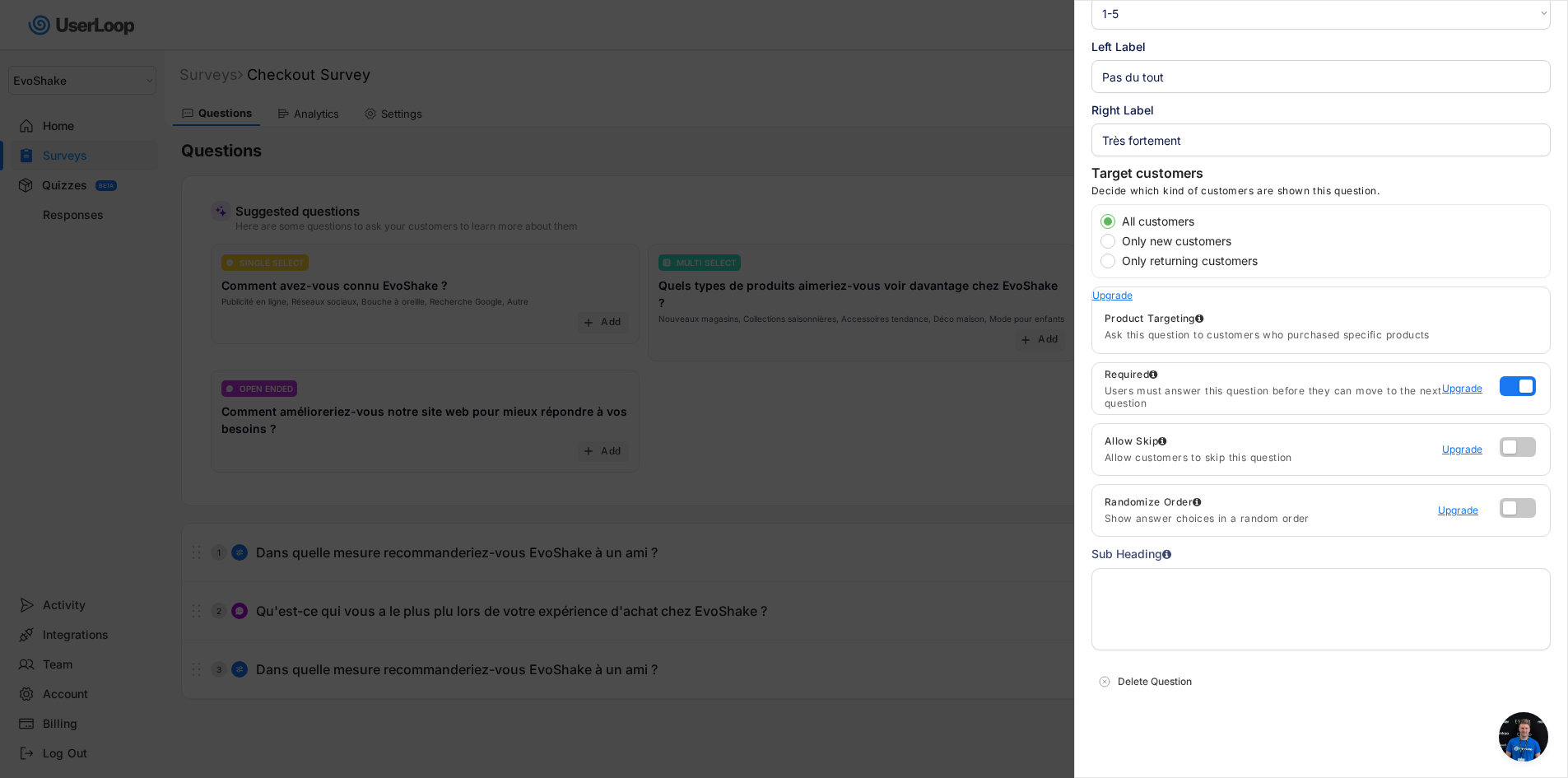
drag, startPoint x: 1529, startPoint y: 731, endPoint x: 1327, endPoint y: 221, distance: 548.5
click at [1338, 229] on body "Welcome, [GEOGRAPHIC_DATA]  Last 30 days SURVEYS 1 RESPONSES 0 Your surveys Ch…" at bounding box center [784, 389] width 1568 height 778
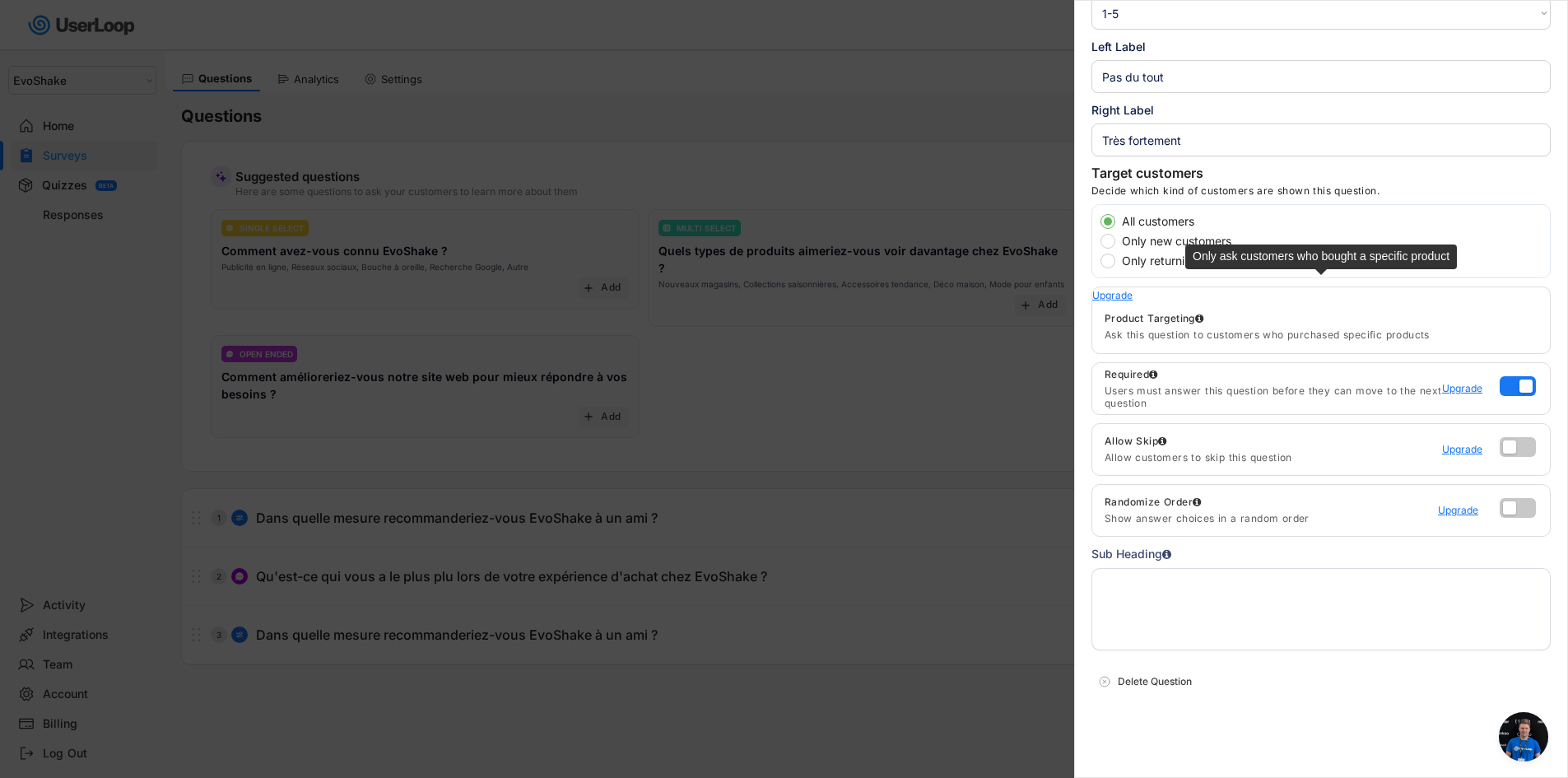
scroll to position [115, 0]
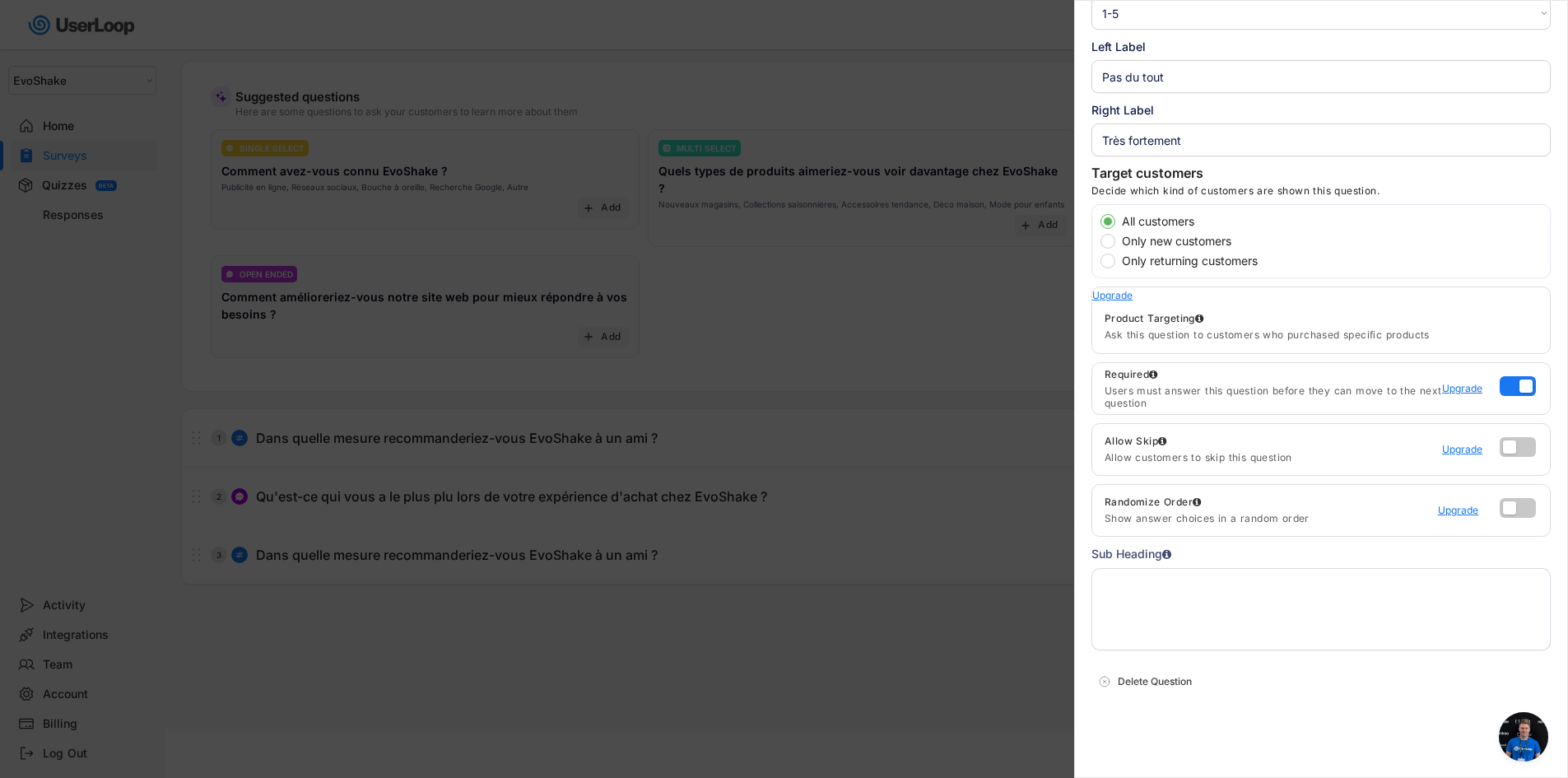
click at [1037, 669] on div at bounding box center [784, 389] width 1568 height 778
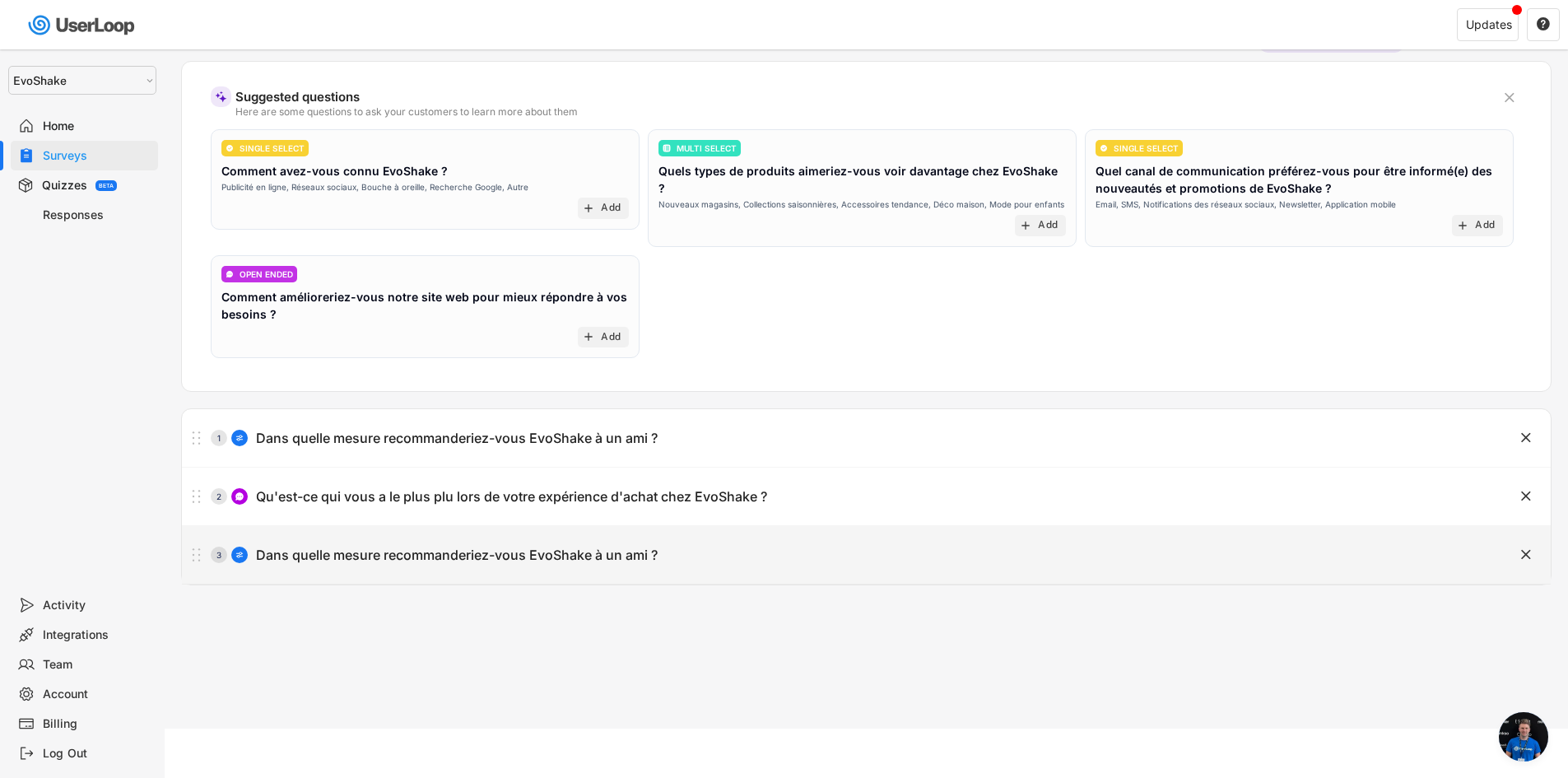
drag, startPoint x: 1429, startPoint y: 554, endPoint x: 1346, endPoint y: 562, distance: 83.4
click at [1357, 564] on div "3 Dans quelle mesure recommanderiez-vous EvoShake à un ami ?" at bounding box center [825, 554] width 1287 height 33
type input "Dans quelle mesure recommanderiez-vous EvoShake à un ami ?"
type input "Pas du tout"
type input "Très fortement"
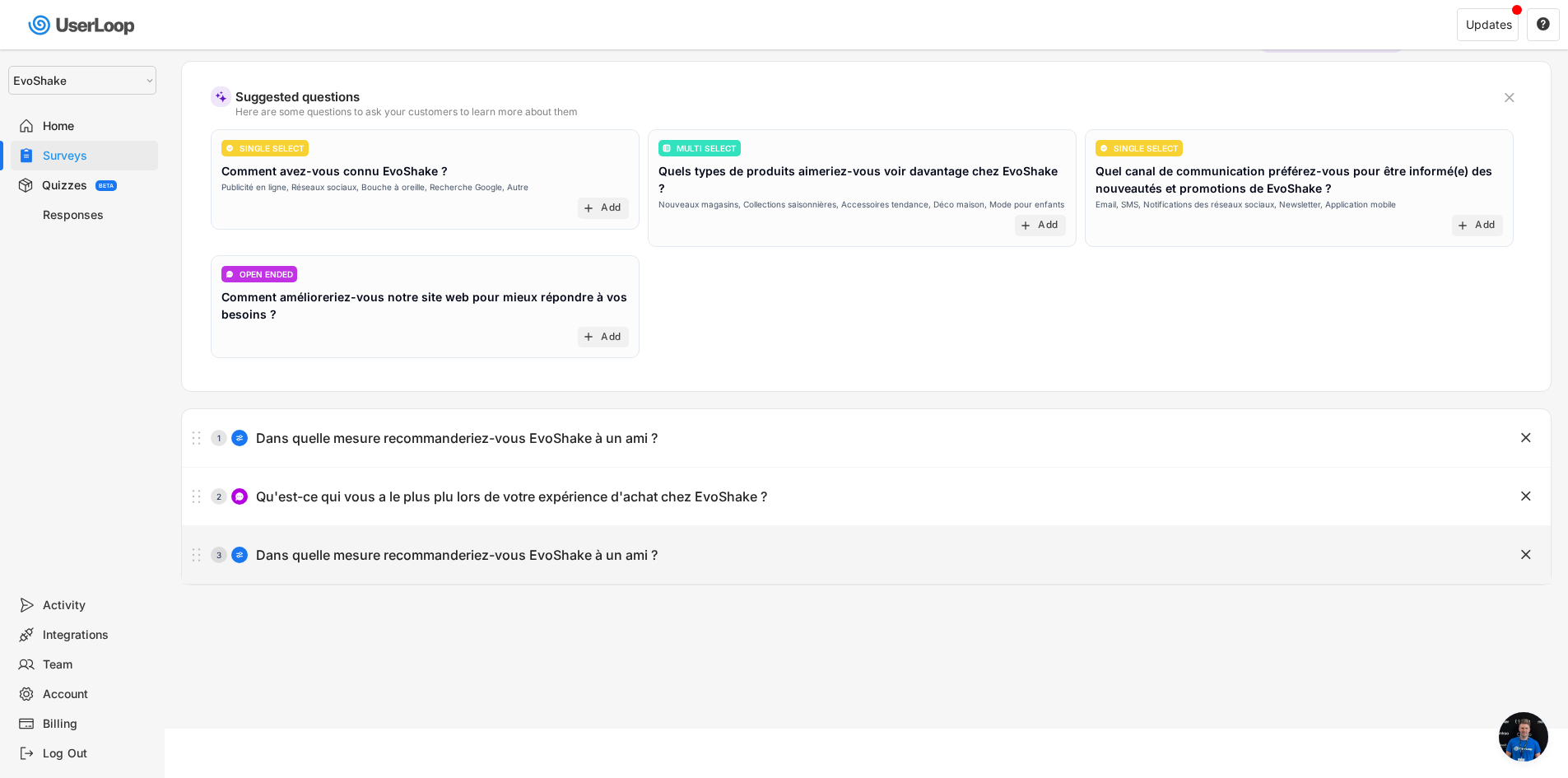
select select ""1_5""
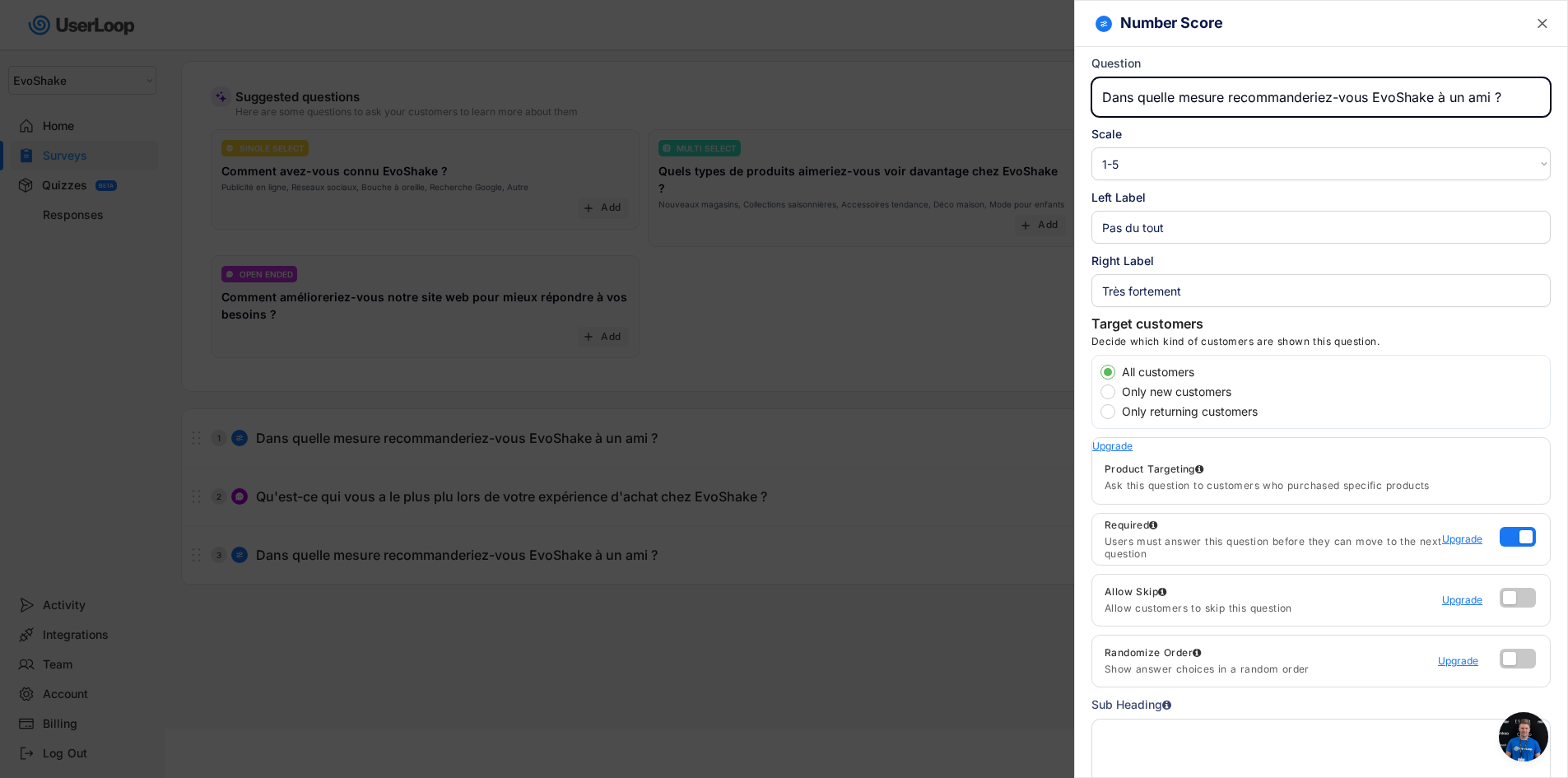
click at [906, 626] on div at bounding box center [784, 389] width 1568 height 778
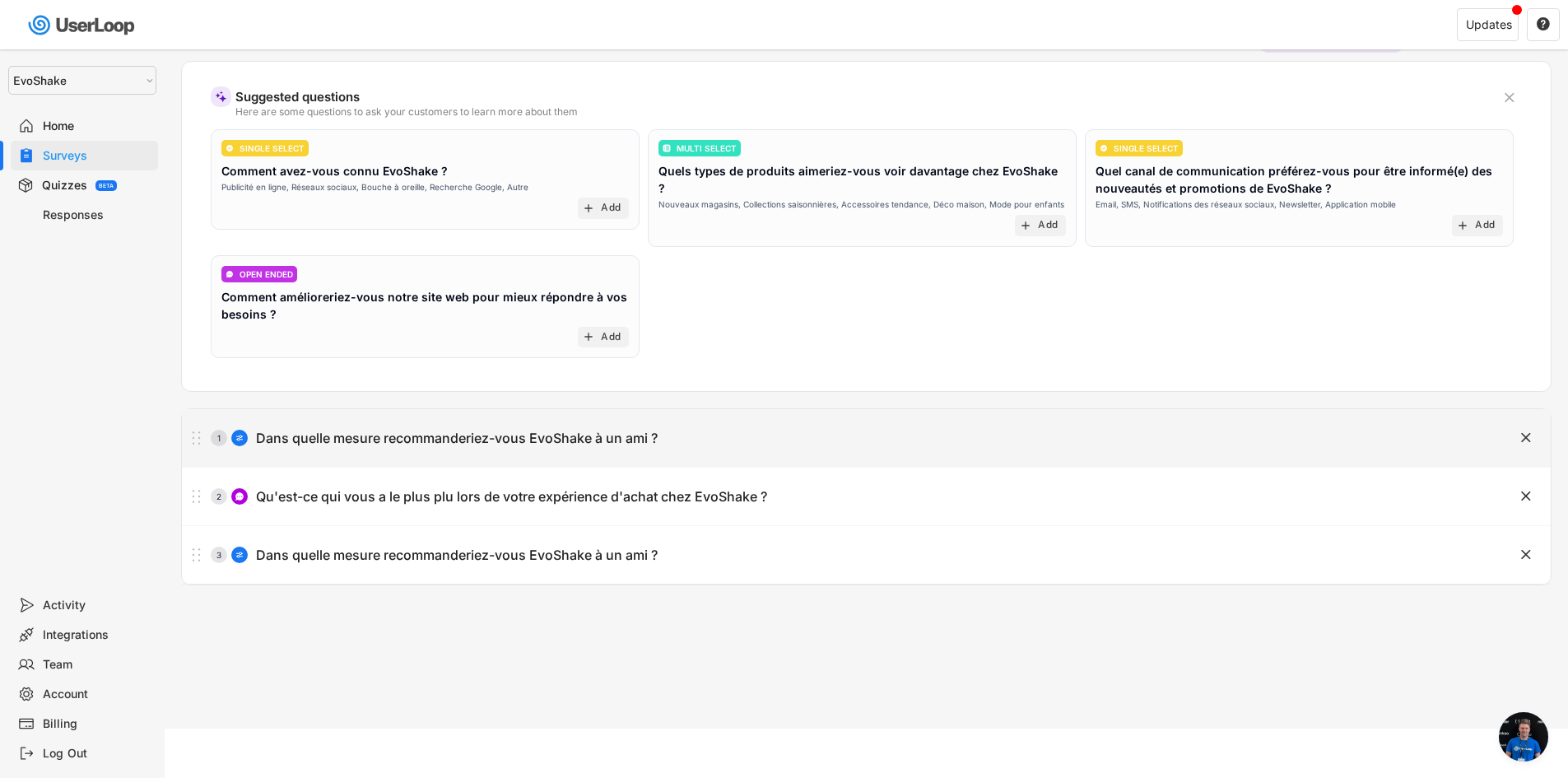
click at [925, 450] on div "1 Dans quelle mesure recommanderiez-vous EvoShake à un ami ?" at bounding box center [825, 437] width 1287 height 33
type input "Dans quelle mesure recommanderiez-vous EvoShake à un ami ?"
type input "Pas du tout"
type input "Très fortement"
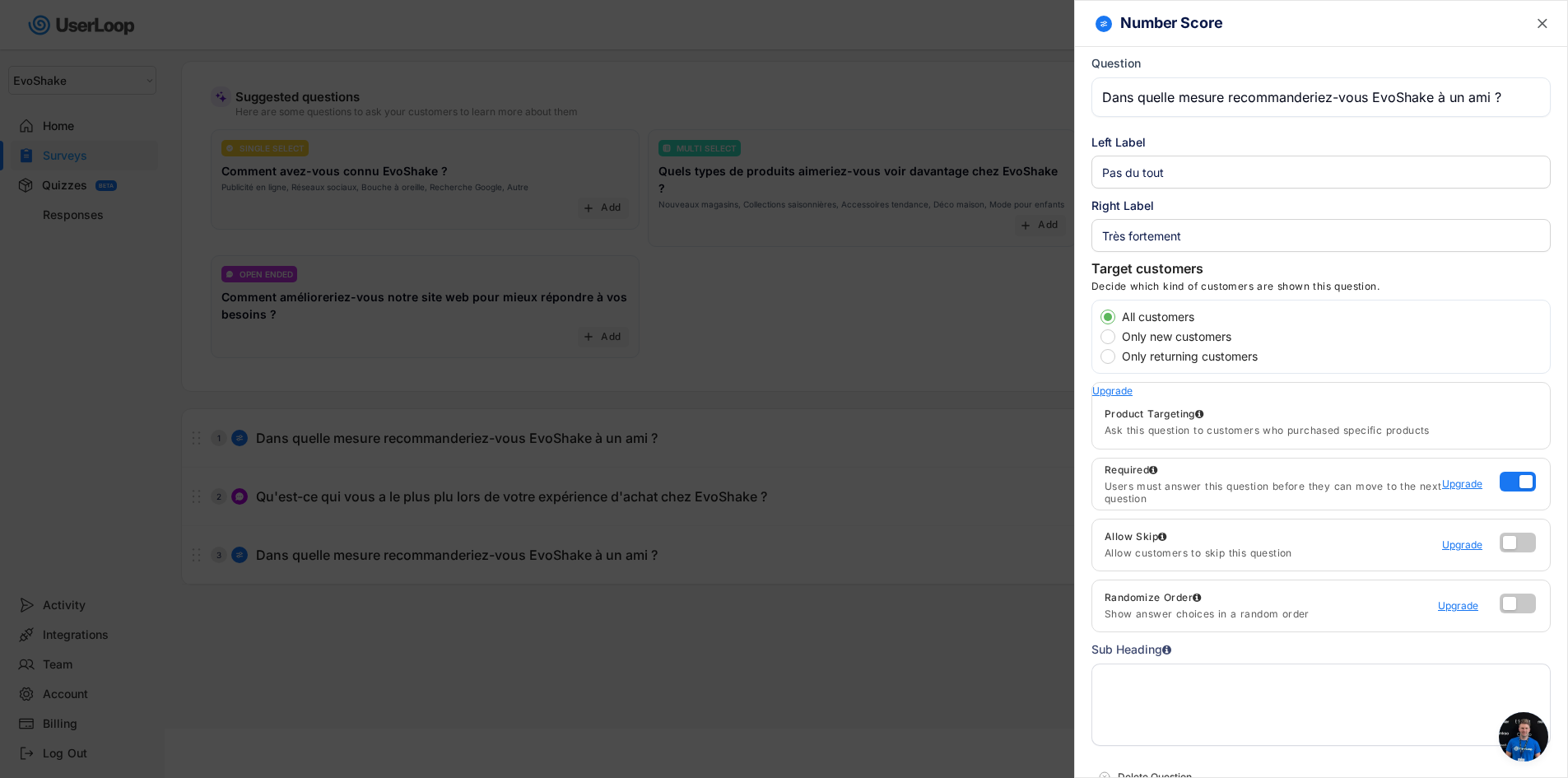
drag, startPoint x: 877, startPoint y: 652, endPoint x: 943, endPoint y: 577, distance: 99.9
click at [877, 651] on div at bounding box center [784, 389] width 1568 height 778
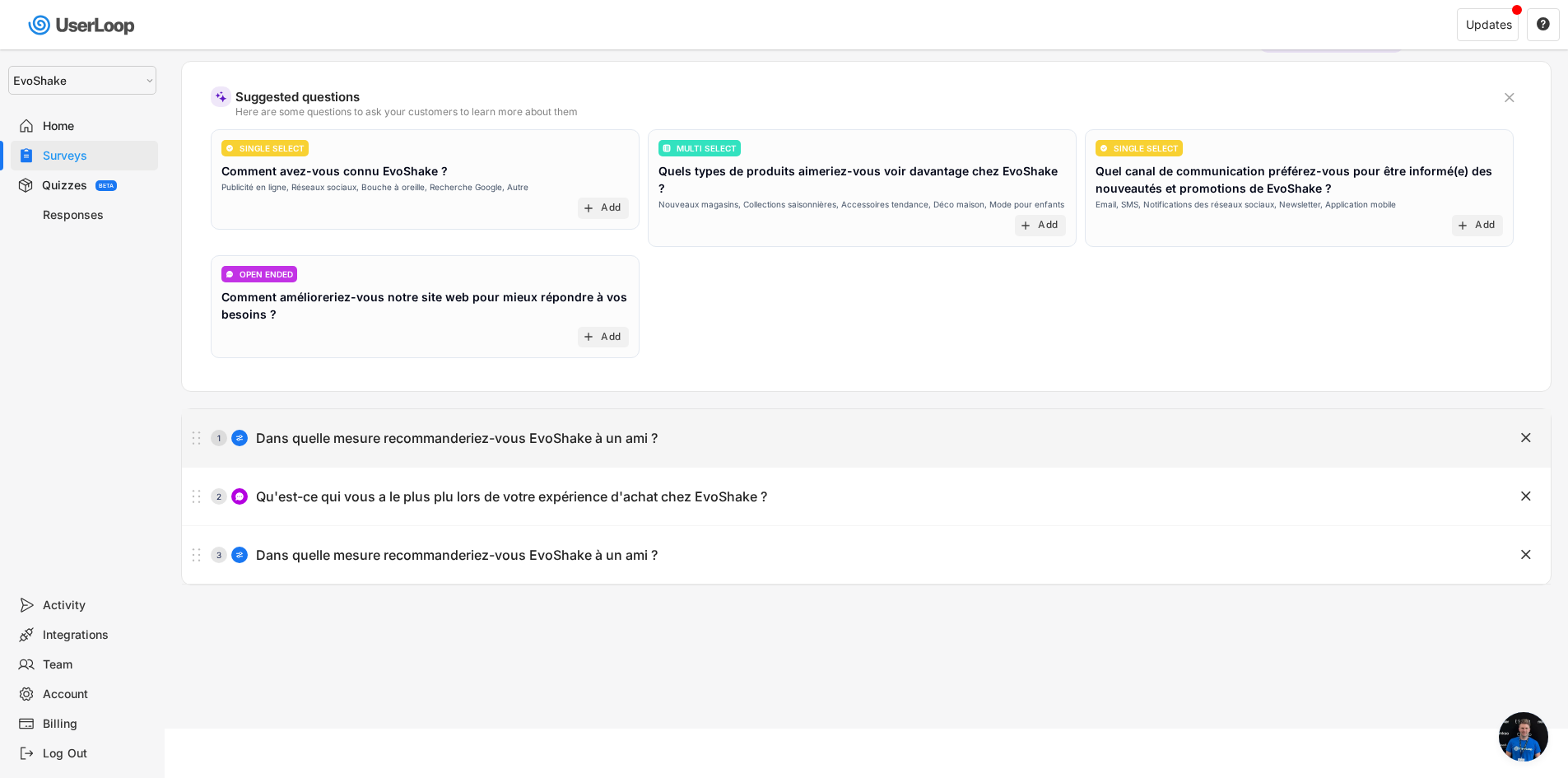
click at [1530, 437] on text "" at bounding box center [1526, 437] width 10 height 18
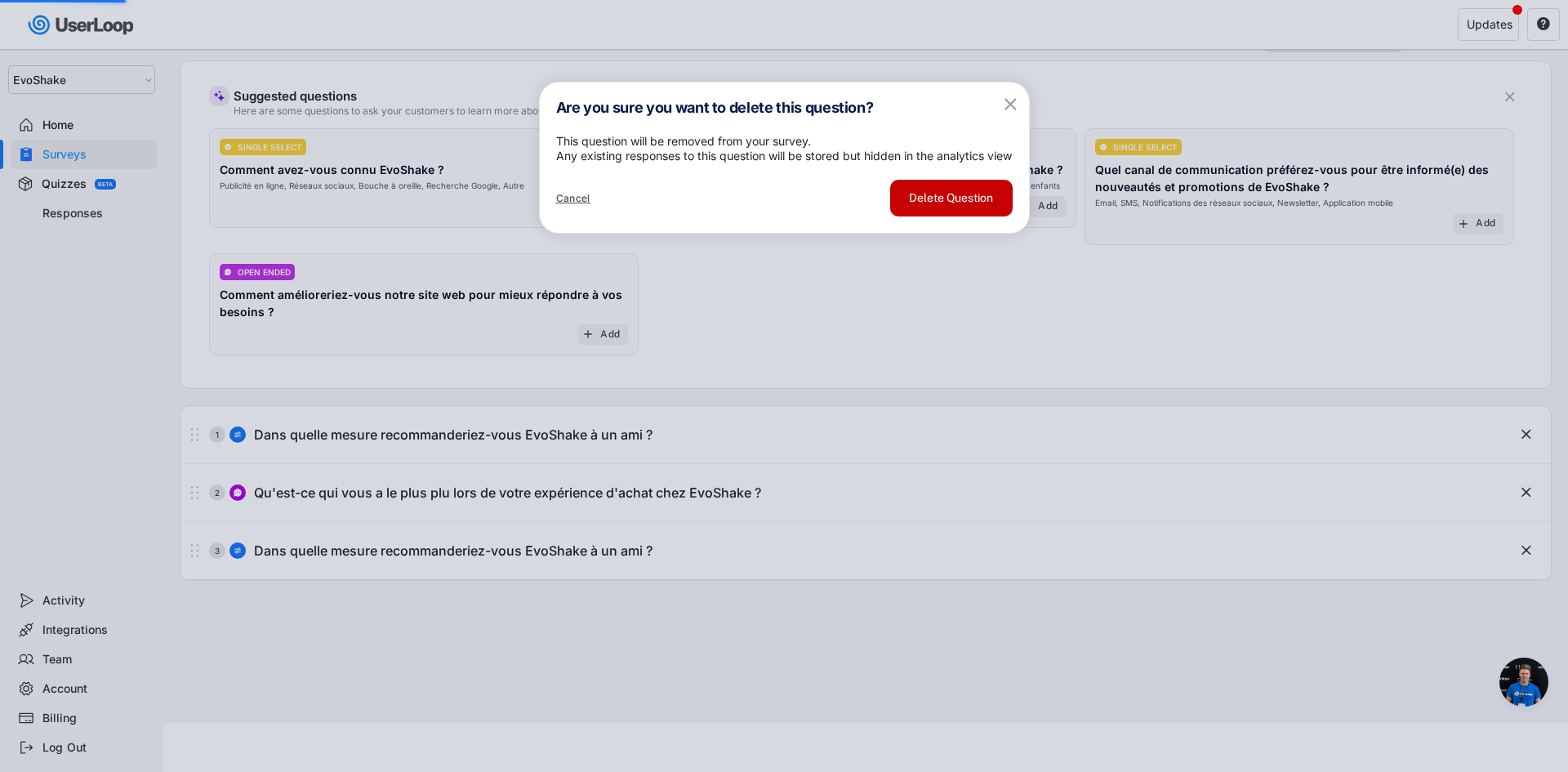
click at [982, 217] on button "Delete Question" at bounding box center [951, 198] width 122 height 37
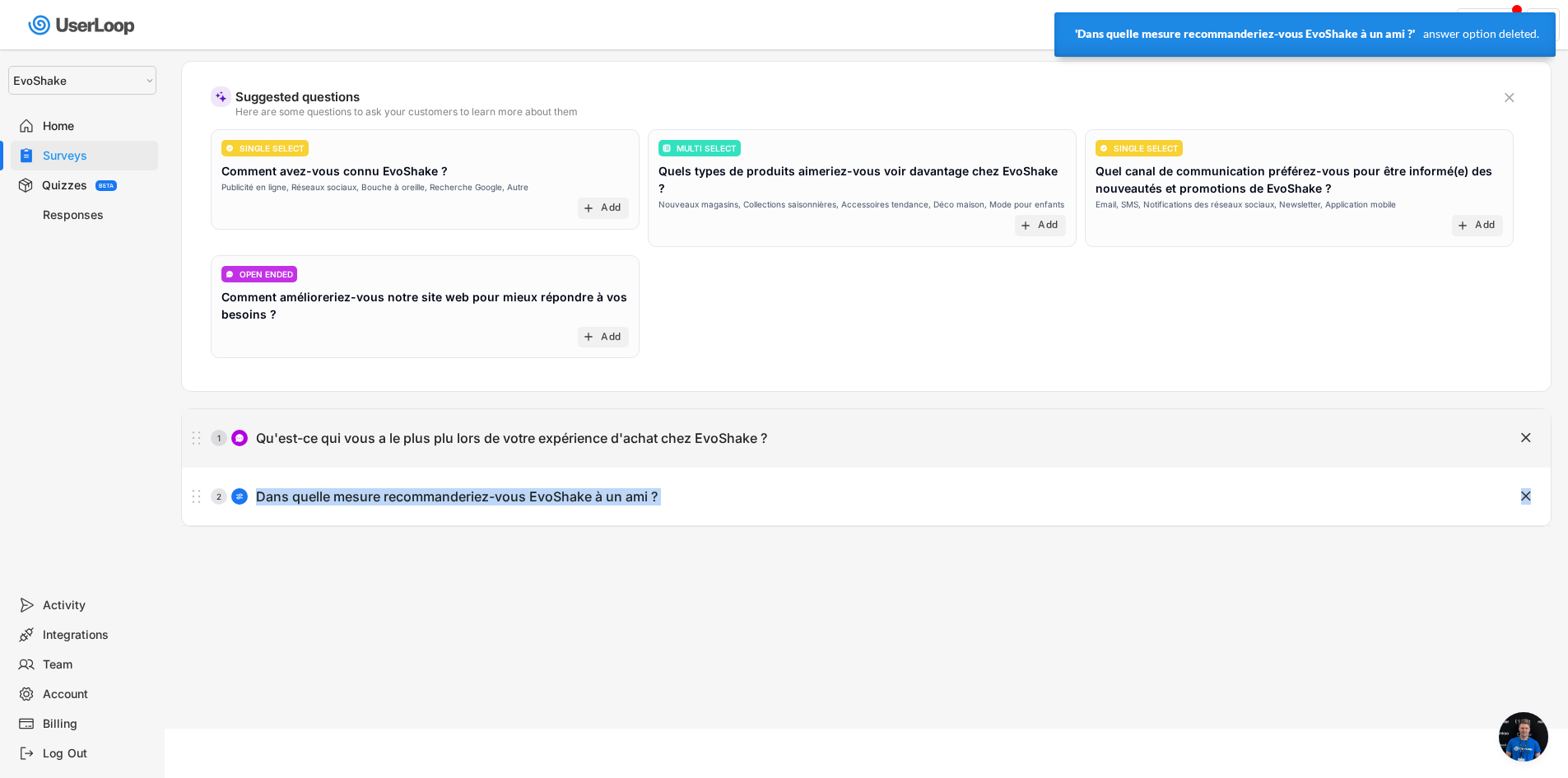
drag, startPoint x: 413, startPoint y: 548, endPoint x: 257, endPoint y: 477, distance: 171.4
click at [257, 477] on div "1 Qu'est-ce qui vous a le plus plu lors de votre expérience d'achat chez [PERSO…" at bounding box center [866, 468] width 1369 height 117
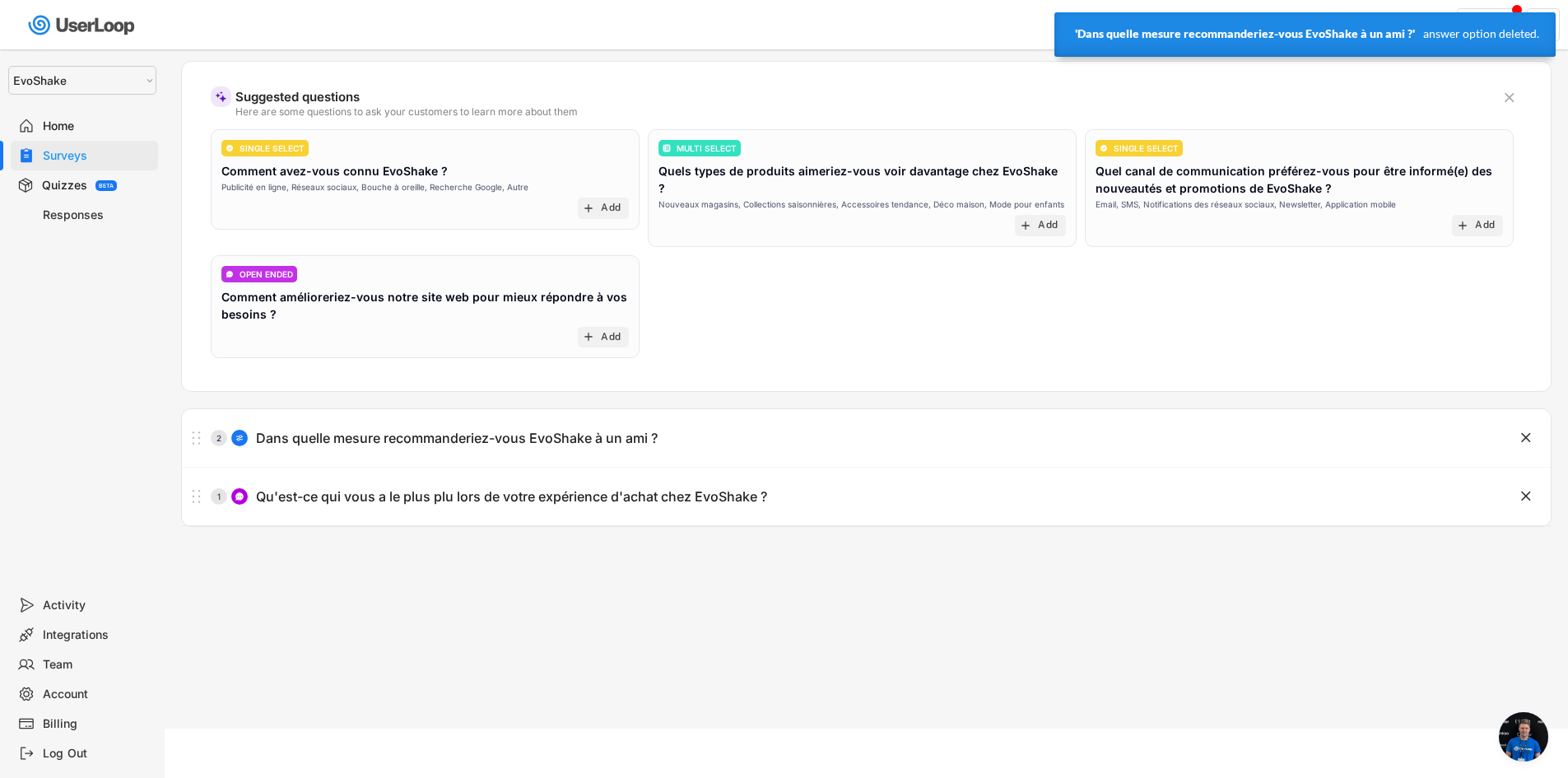
click at [265, 558] on div "Surveys Checkout Survey Languages Preview Add to Shopify Checkout Questions Ana…" at bounding box center [866, 332] width 1403 height 794
